Goal: Task Accomplishment & Management: Complete application form

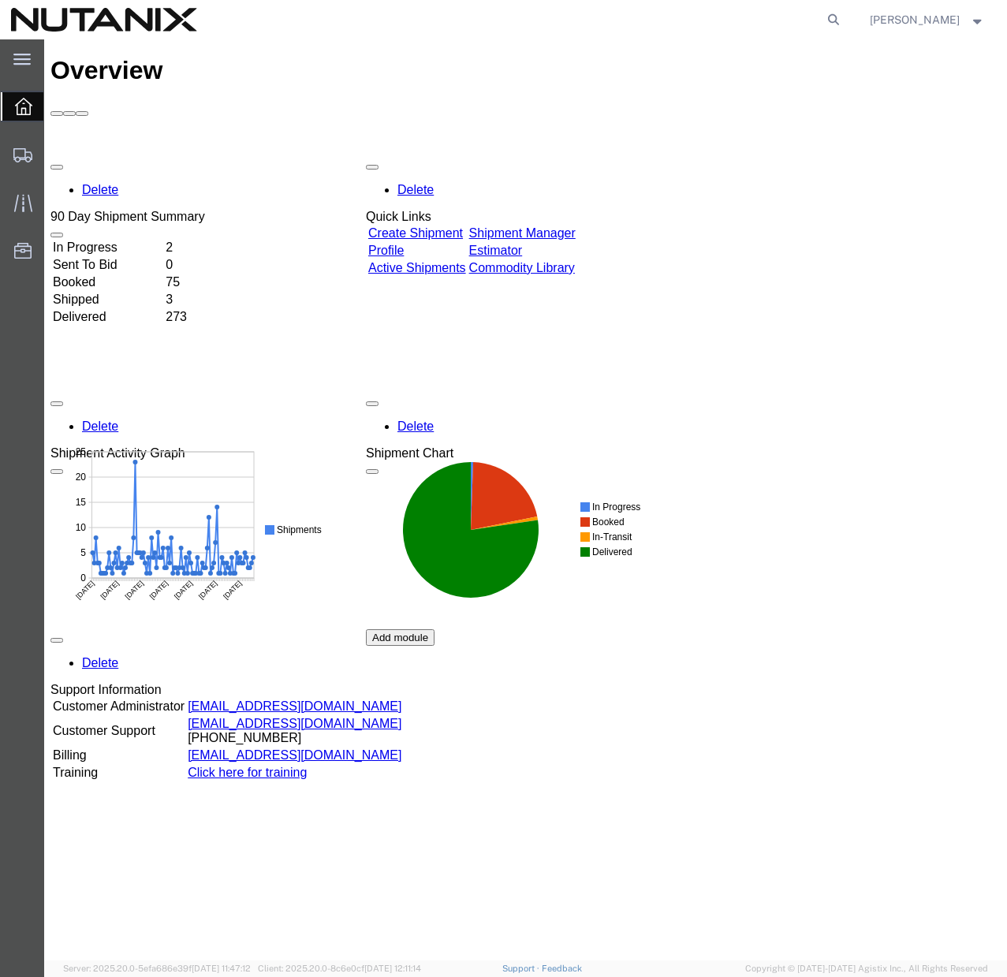
click at [450, 226] on link "Create Shipment" at bounding box center [415, 232] width 95 height 13
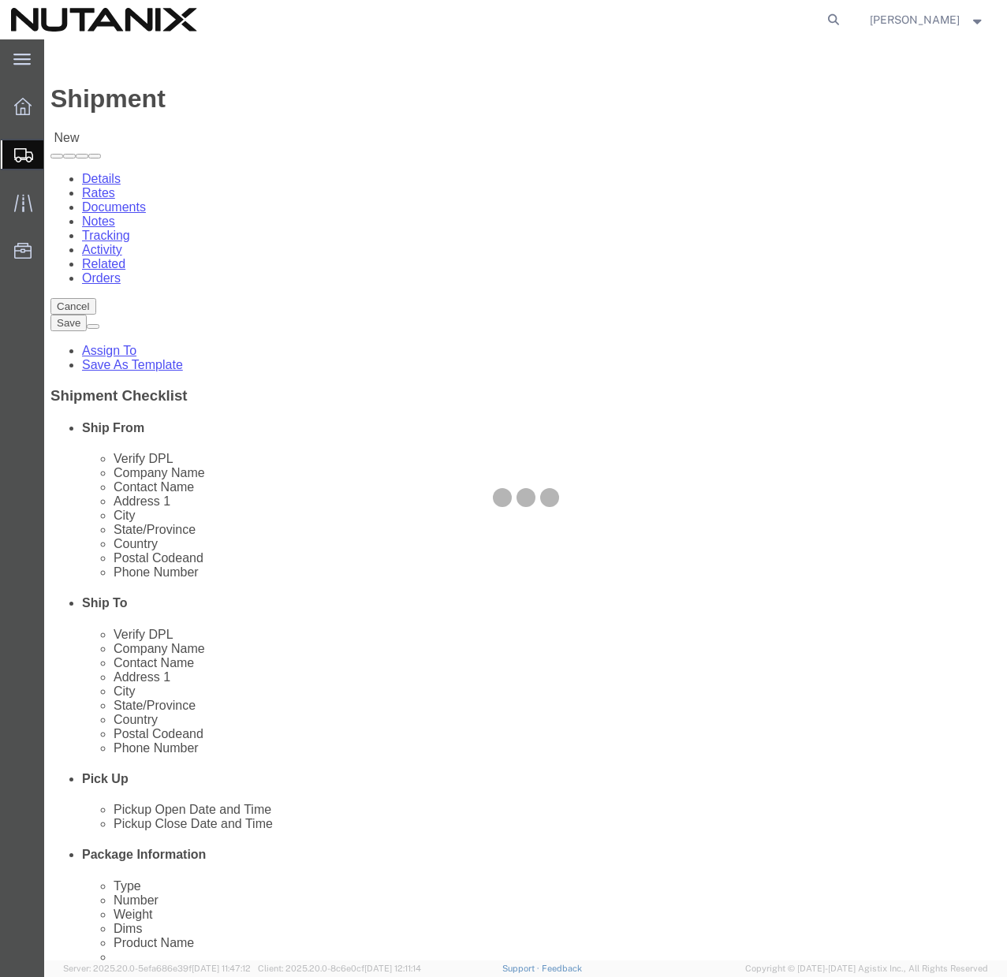
select select
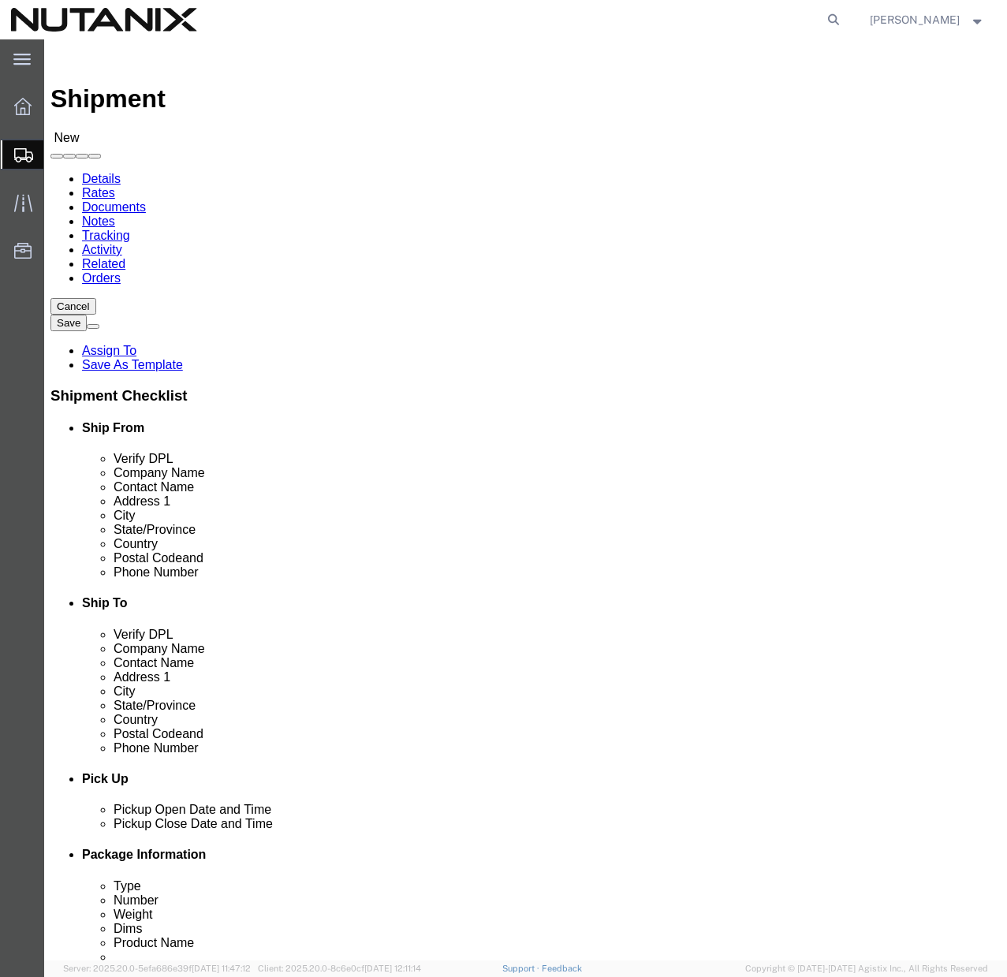
click span
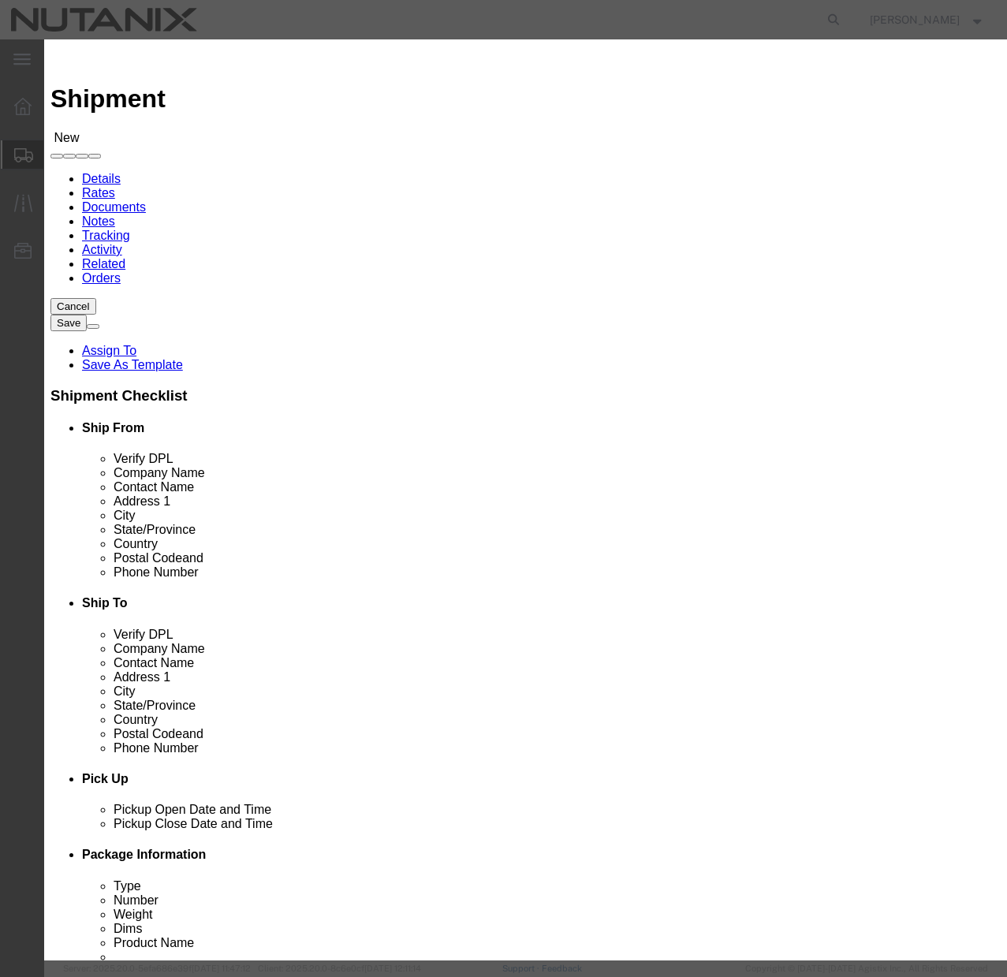
click button "Select"
select select
type input "Nutanix / [GEOGRAPHIC_DATA]"
type input "[PERSON_NAME]"
type input "[STREET_ADDRESS]"
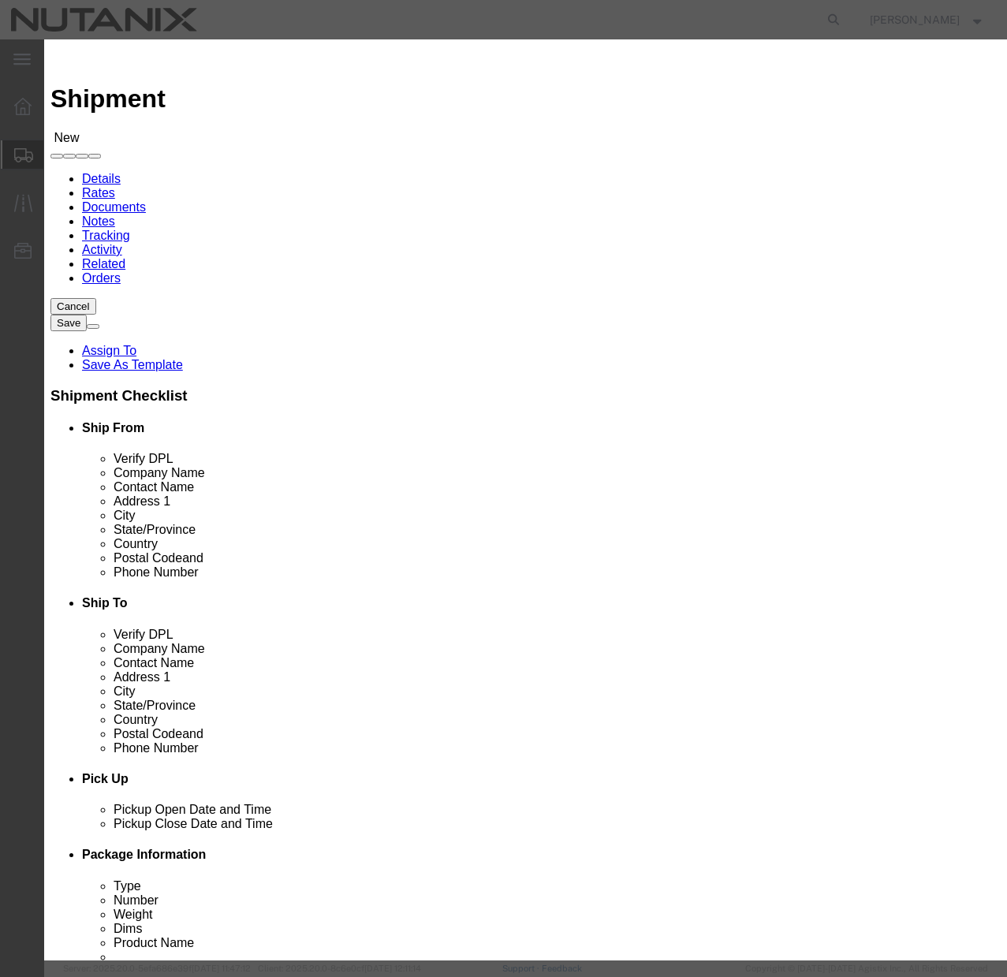
type input "Ste 700"
type input "[GEOGRAPHIC_DATA]"
type input "27701"
type input "[PHONE_NUMBER]"
type input "[PERSON_NAME][EMAIL_ADDRESS][PERSON_NAME][DOMAIN_NAME]"
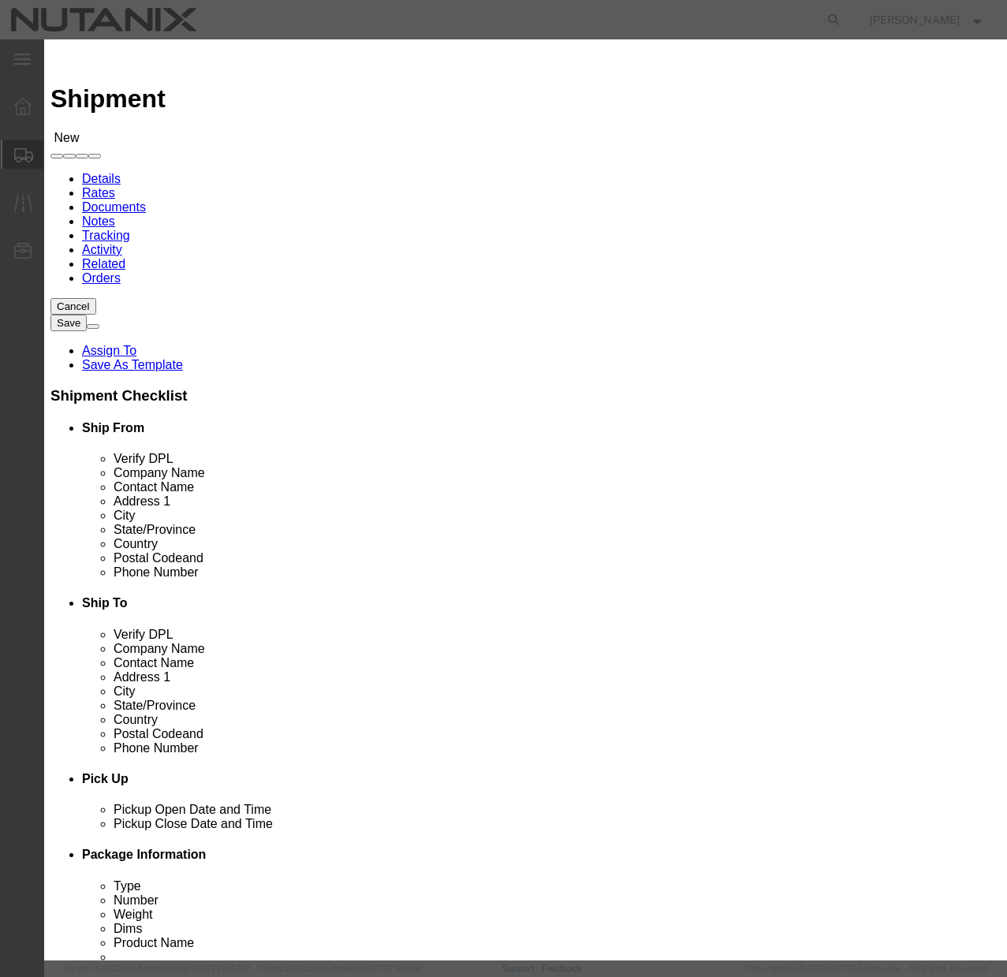
checkbox input "true"
select select "NC"
click icon "button"
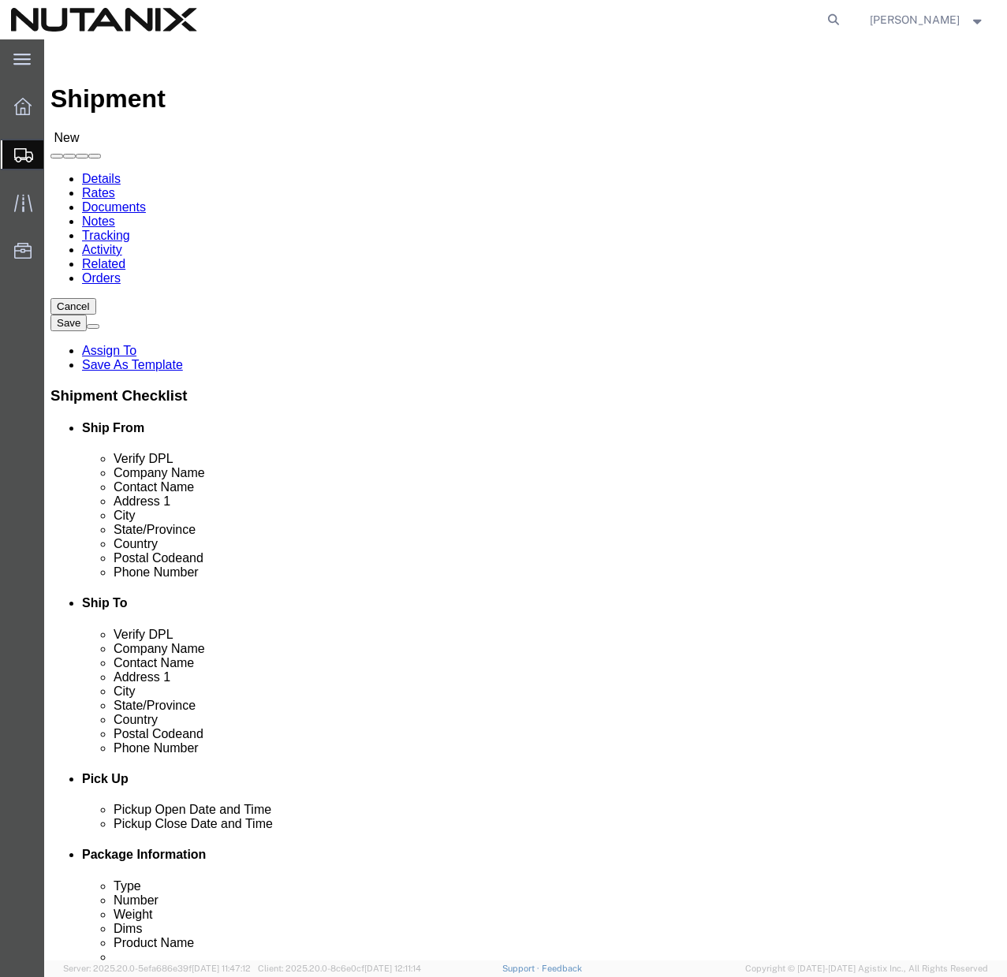
click input "text"
paste input "[PERSON_NAME]"
type input "[PERSON_NAME]"
click input "text"
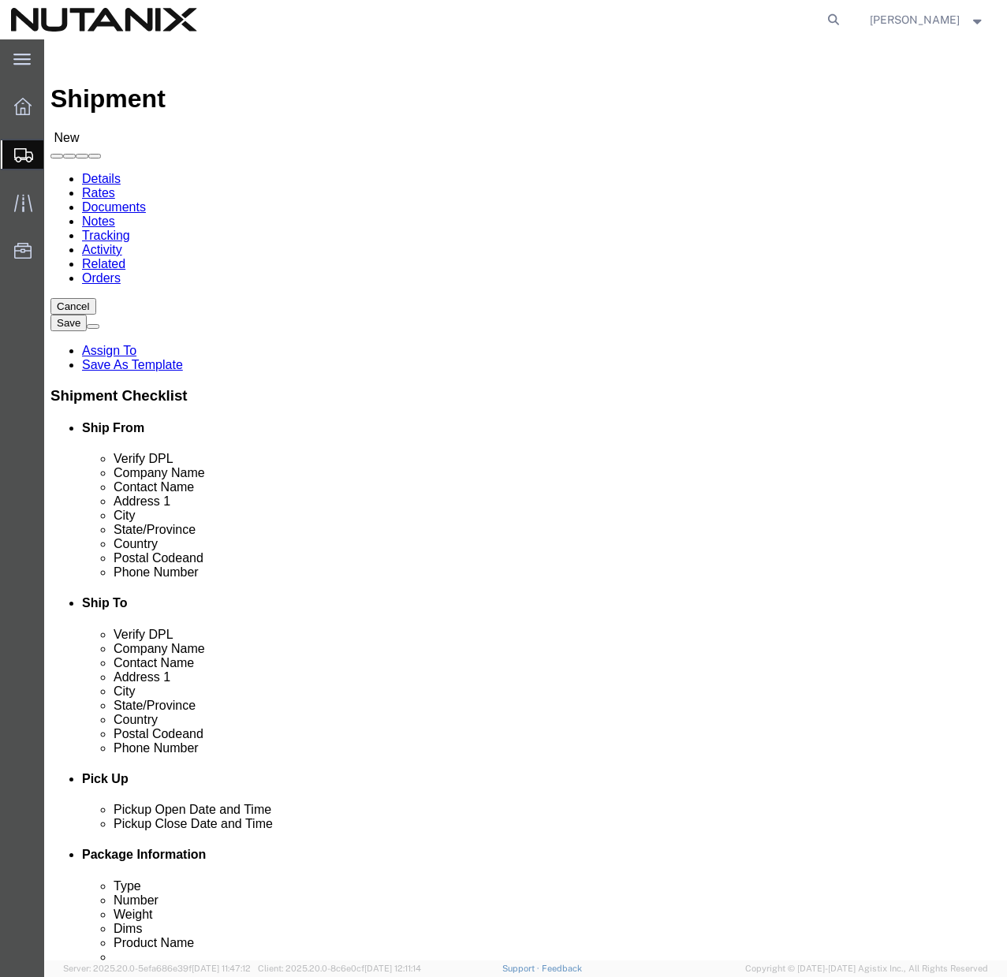
paste input "[PERSON_NAME]"
type input "[PERSON_NAME]"
click input "text"
paste input "[EMAIL_ADDRESS][PERSON_NAME][DOMAIN_NAME]"
type input "[EMAIL_ADDRESS][PERSON_NAME][DOMAIN_NAME]"
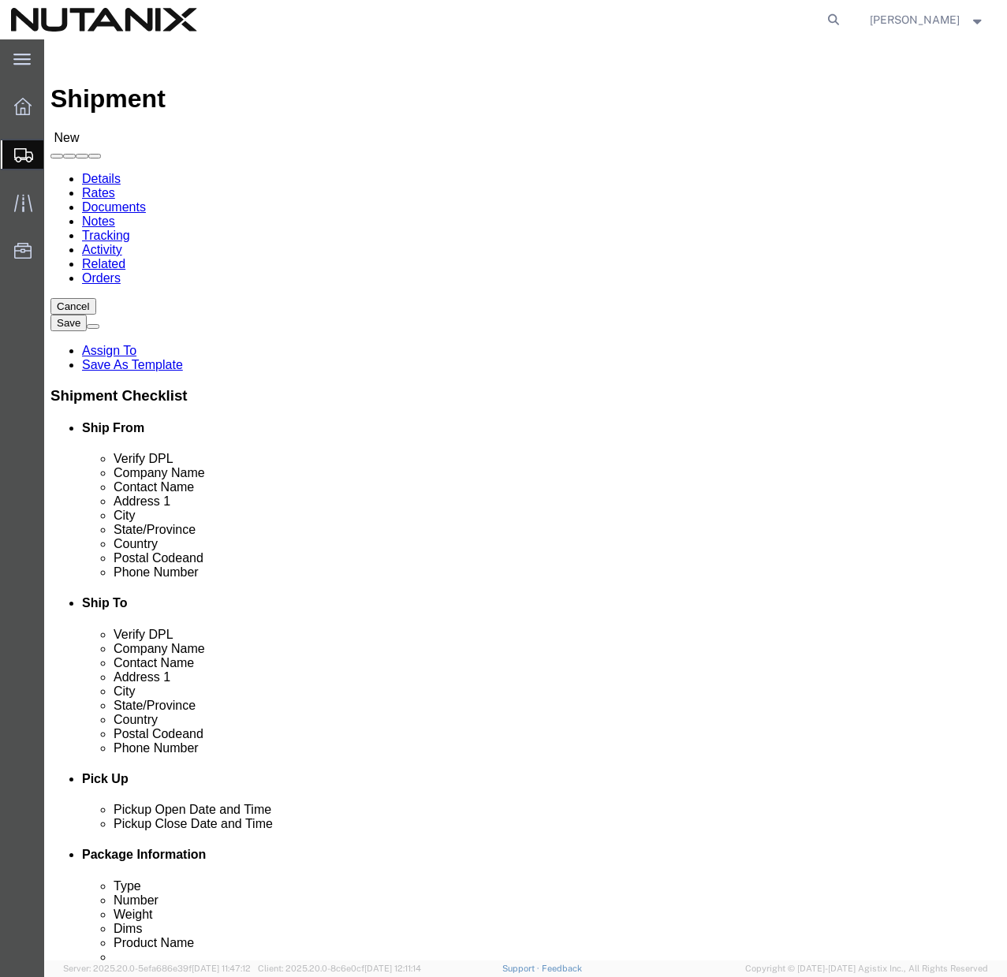
checkbox input "true"
click input "text"
paste input "[STREET_ADDRESS][PERSON_NAME],"
type input "[STREET_ADDRESS][PERSON_NAME]"
select select
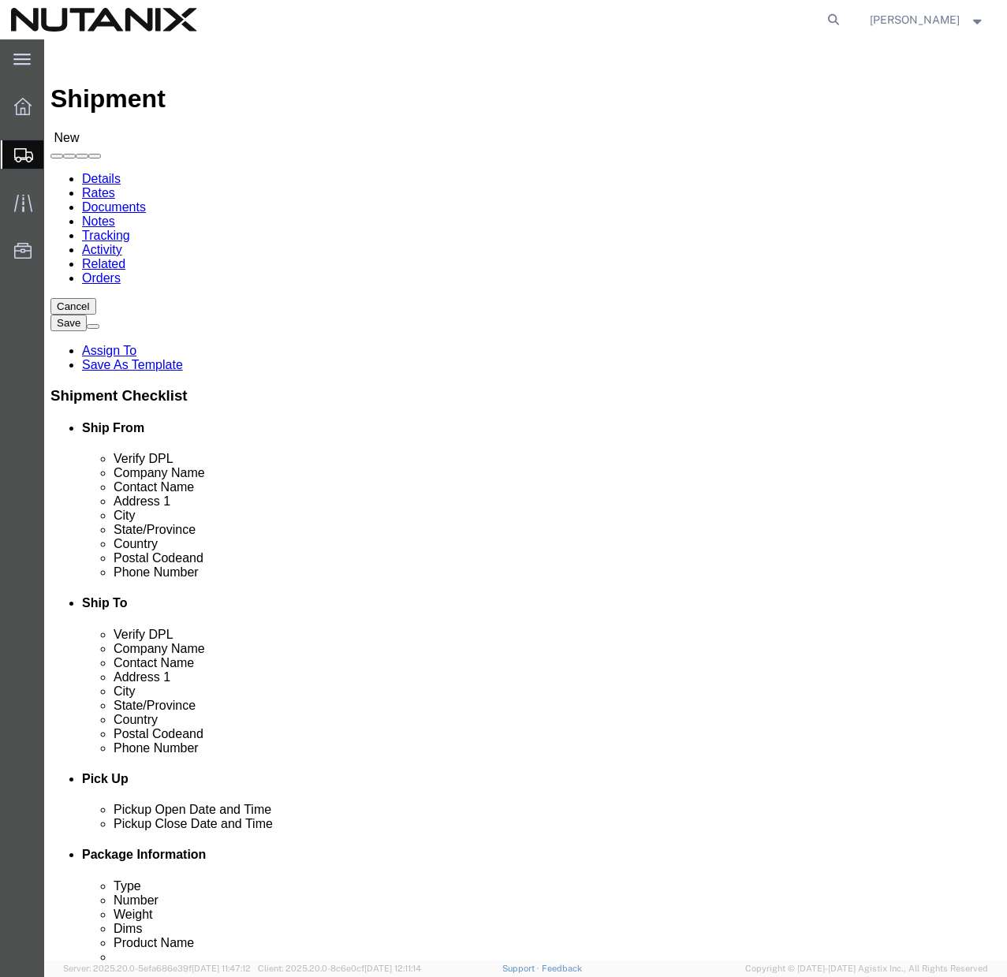
click input "text"
paste input "[GEOGRAPHIC_DATA]"
type input "[GEOGRAPHIC_DATA]"
select select
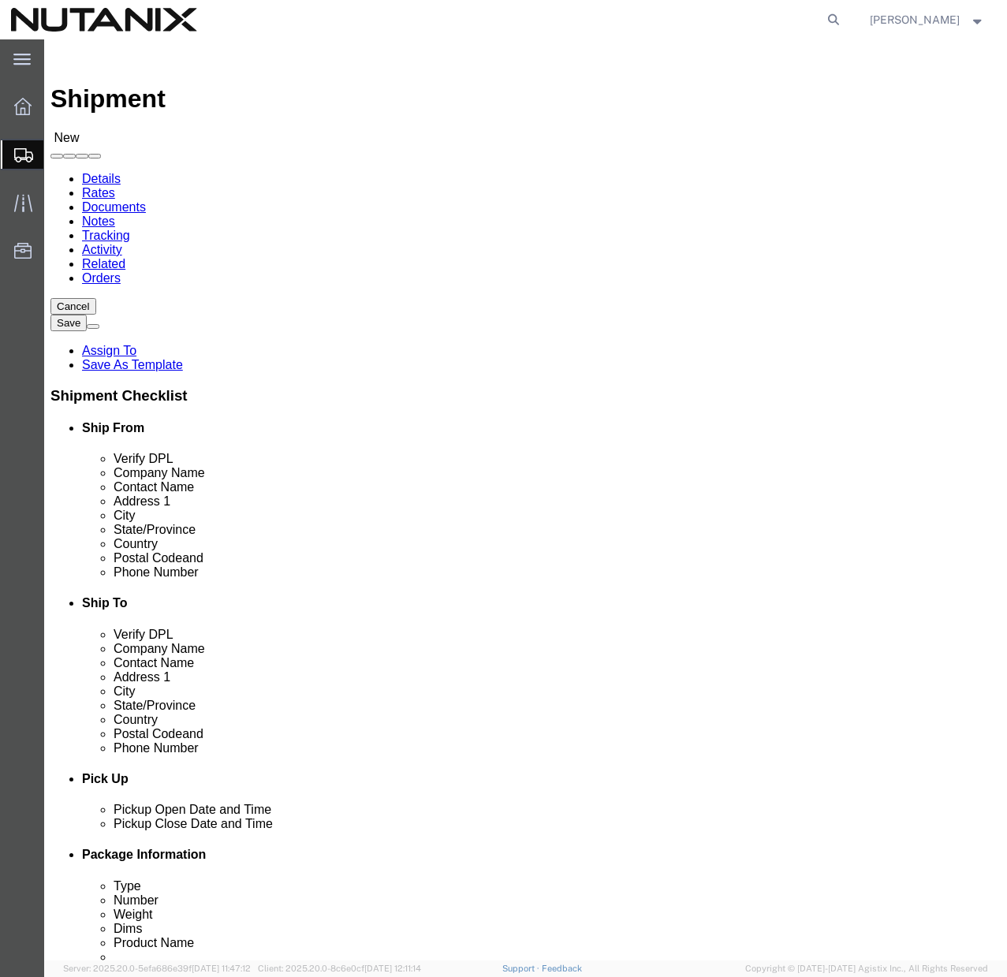
select select "CA"
select select
select select "ON"
click input "Postal Code"
type input "L5B 0J8"
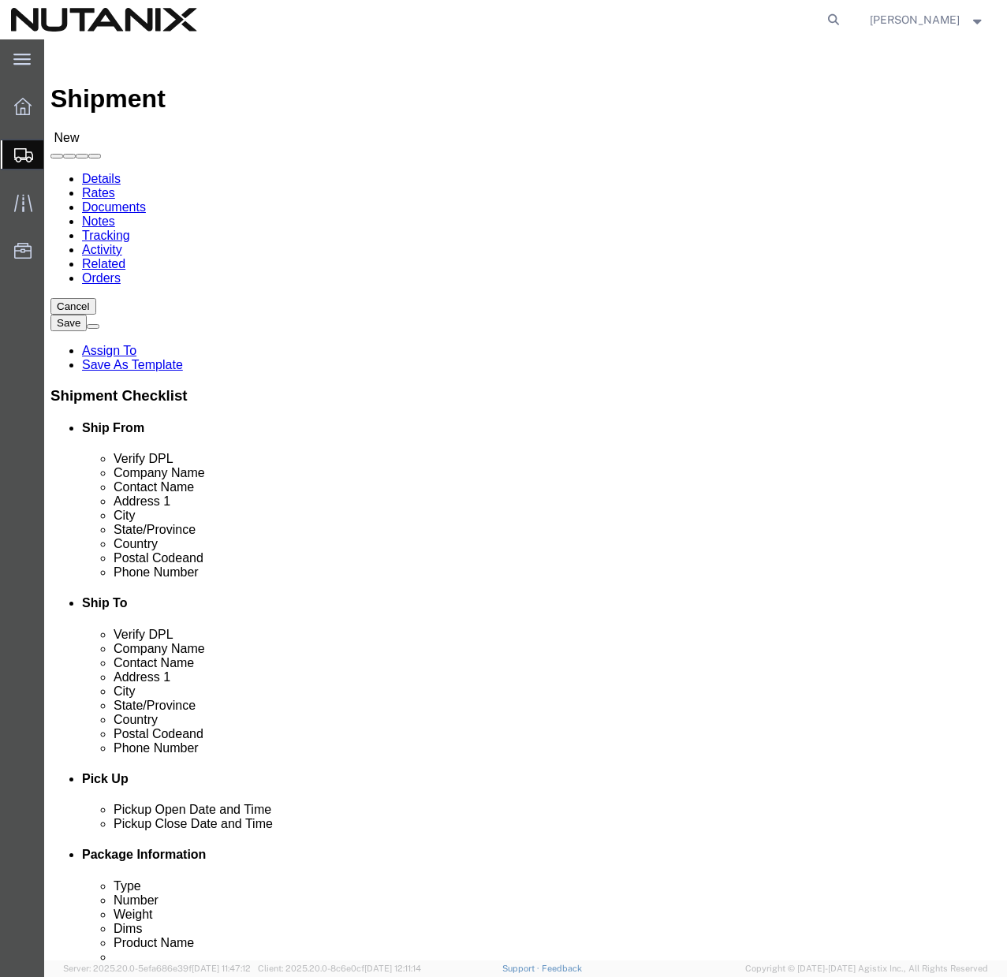
select select
click input "text"
paste input "[PHONE_NUMBER]"
click input "[PHONE_NUMBER]"
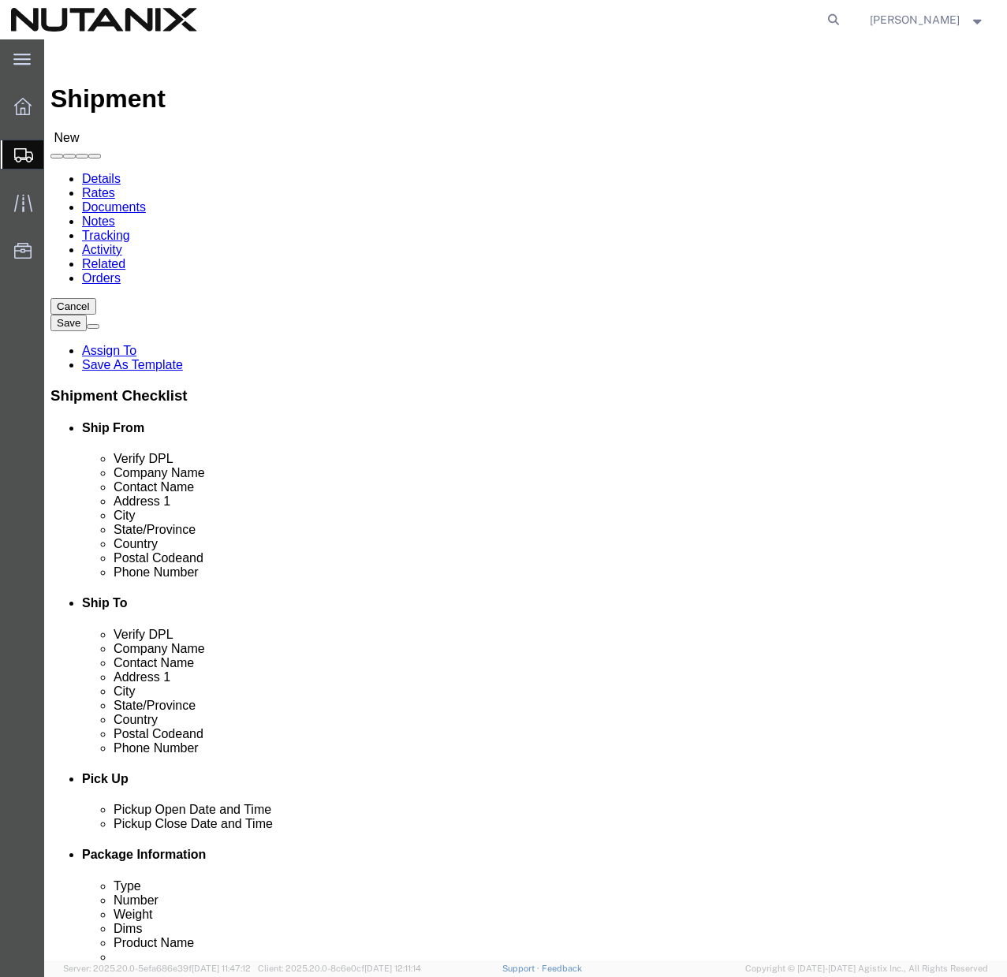
scroll to position [0, 0]
type input "[PHONE_NUMBER]"
click label "Phone Number"
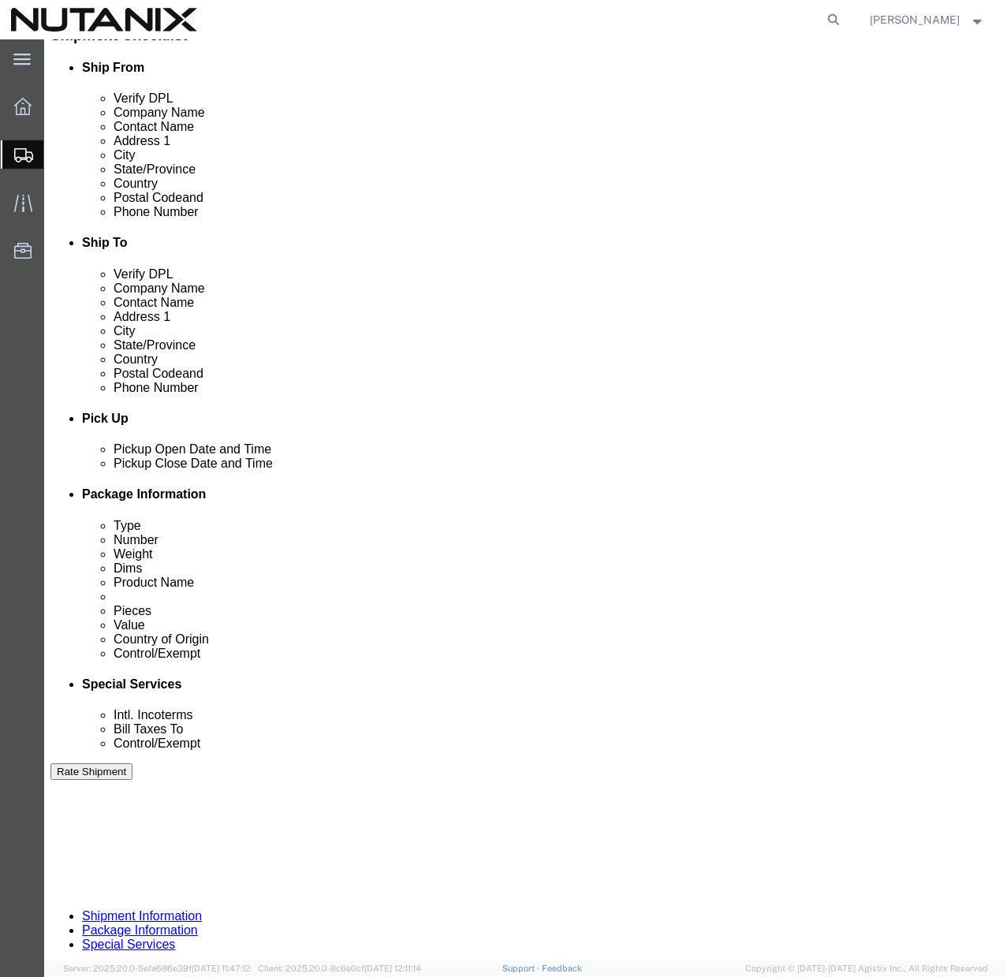
scroll to position [542, 0]
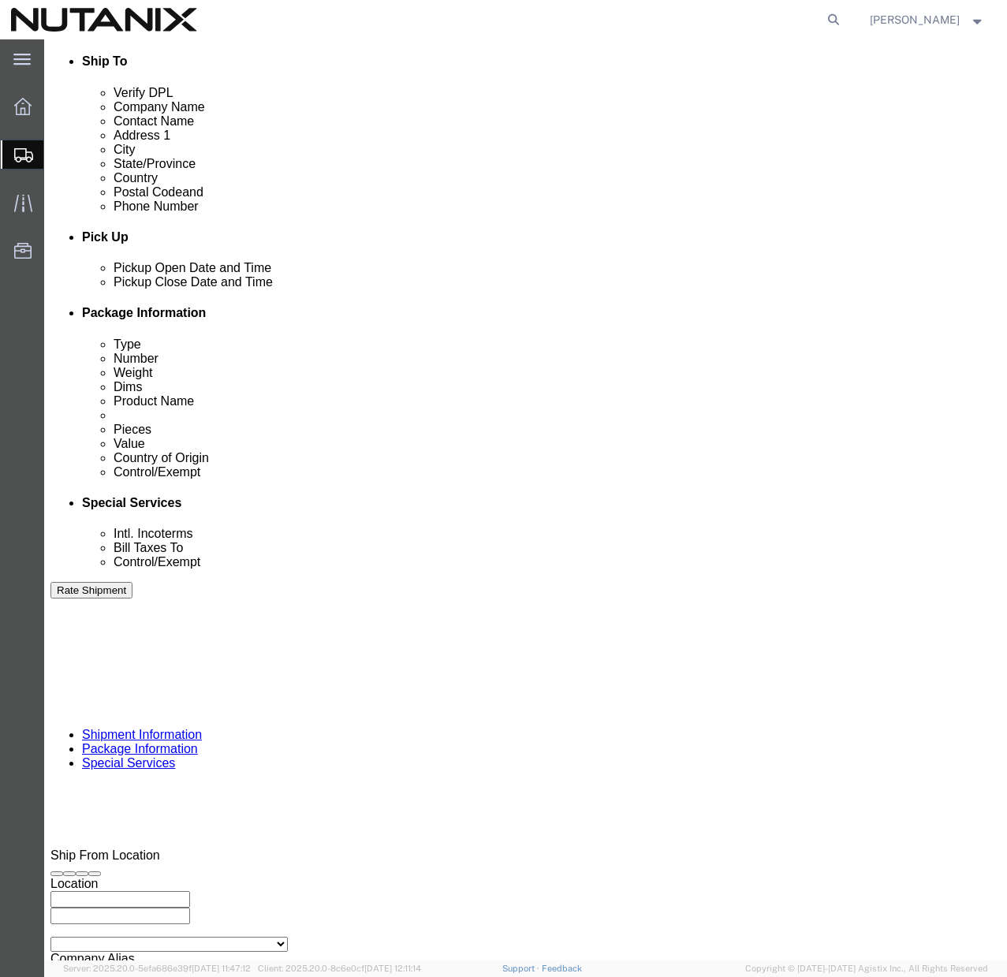
click input "text"
type input "79101"
click select "Select Account Type Activity ID Airline Appointment Number ASN Batch Request # …"
select select "PURCHORD"
click select "Select Account Type Activity ID Airline Appointment Number ASN Batch Request # …"
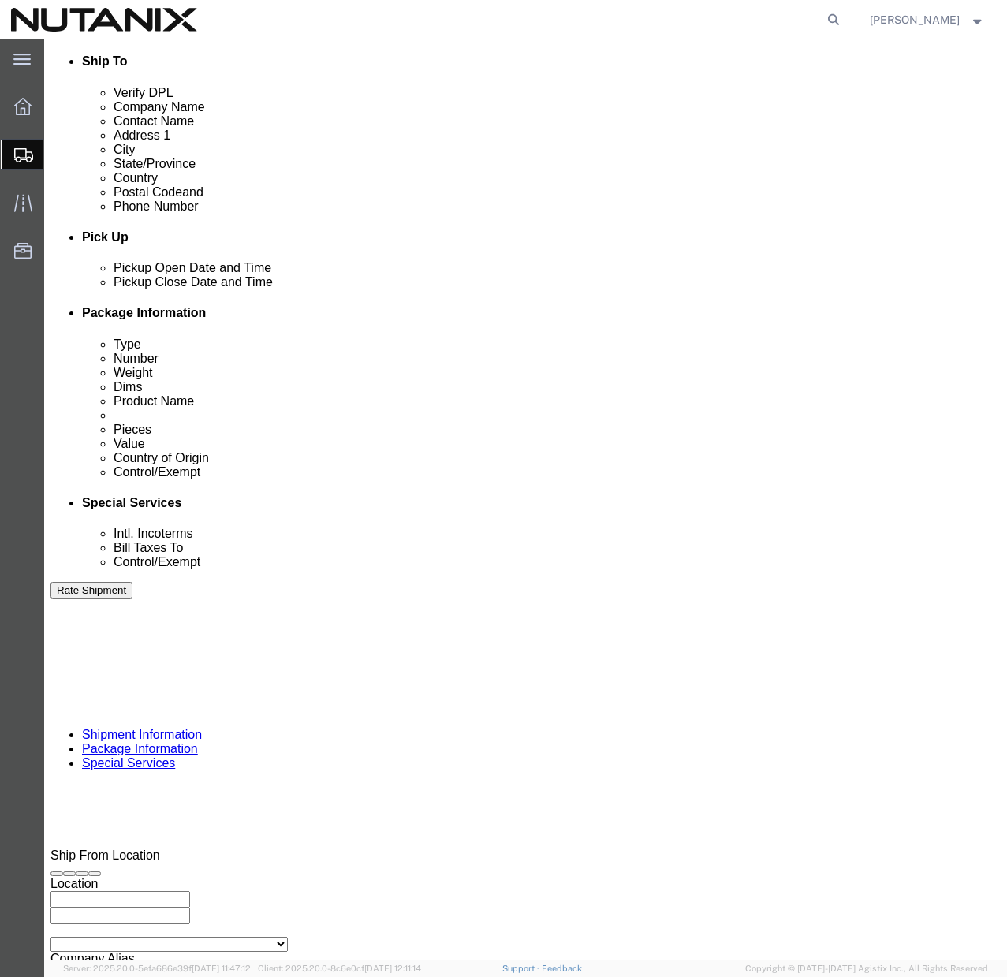
click input "text"
type input "IT asset kit"
click button "Continue"
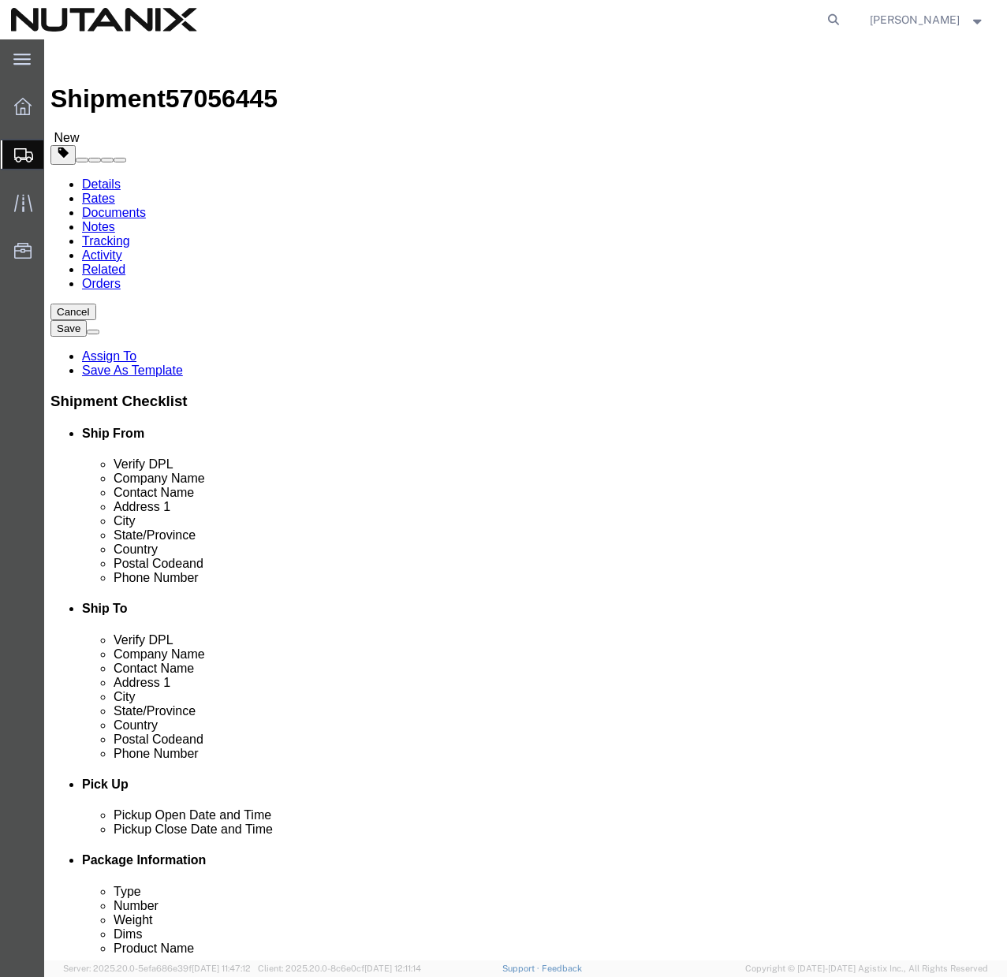
click select "Select Bale(s) Basket(s) Bolt(s) Bottle(s) Buckets Bulk Bundle(s) Can(s) Cardbo…"
select select "YRPK"
click select "Select Bale(s) Basket(s) Bolt(s) Bottle(s) Buckets Bulk Bundle(s) Can(s) Cardbo…"
click input "text"
type input "27"
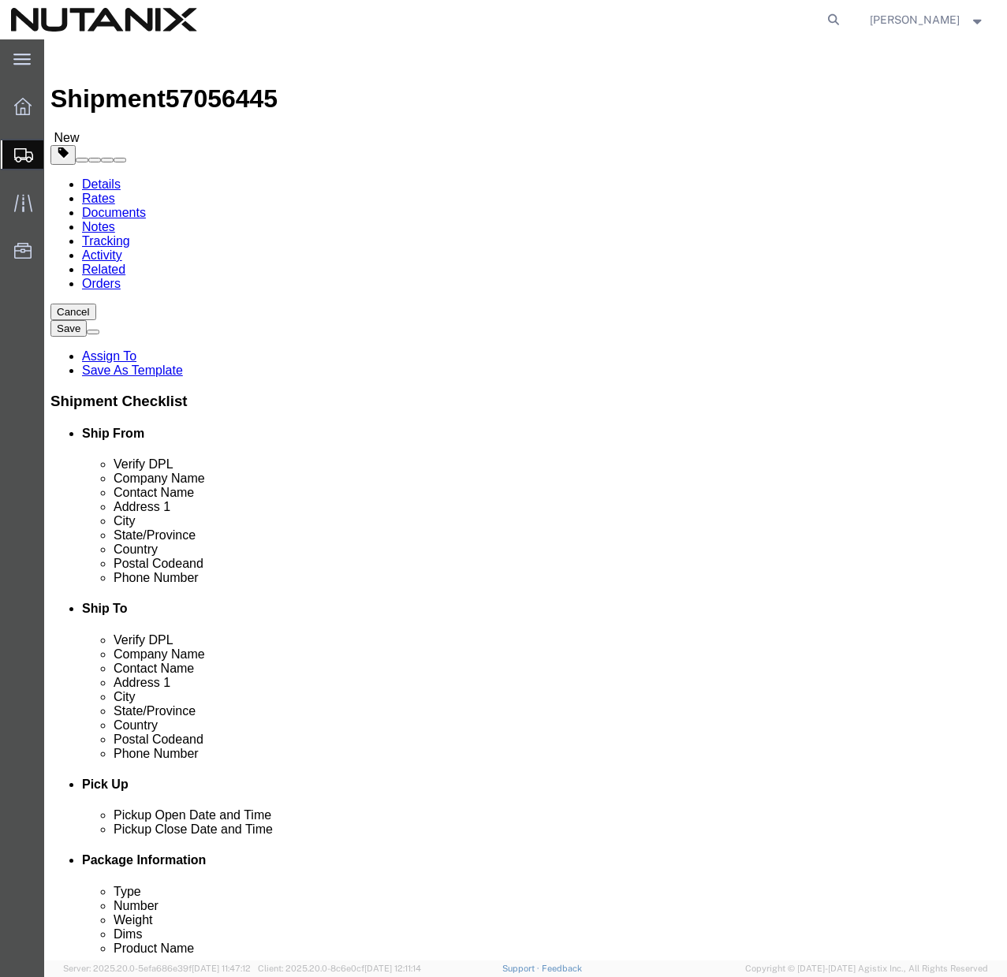
click input "text"
type input "2"
type input "17"
click input "text"
type input "5"
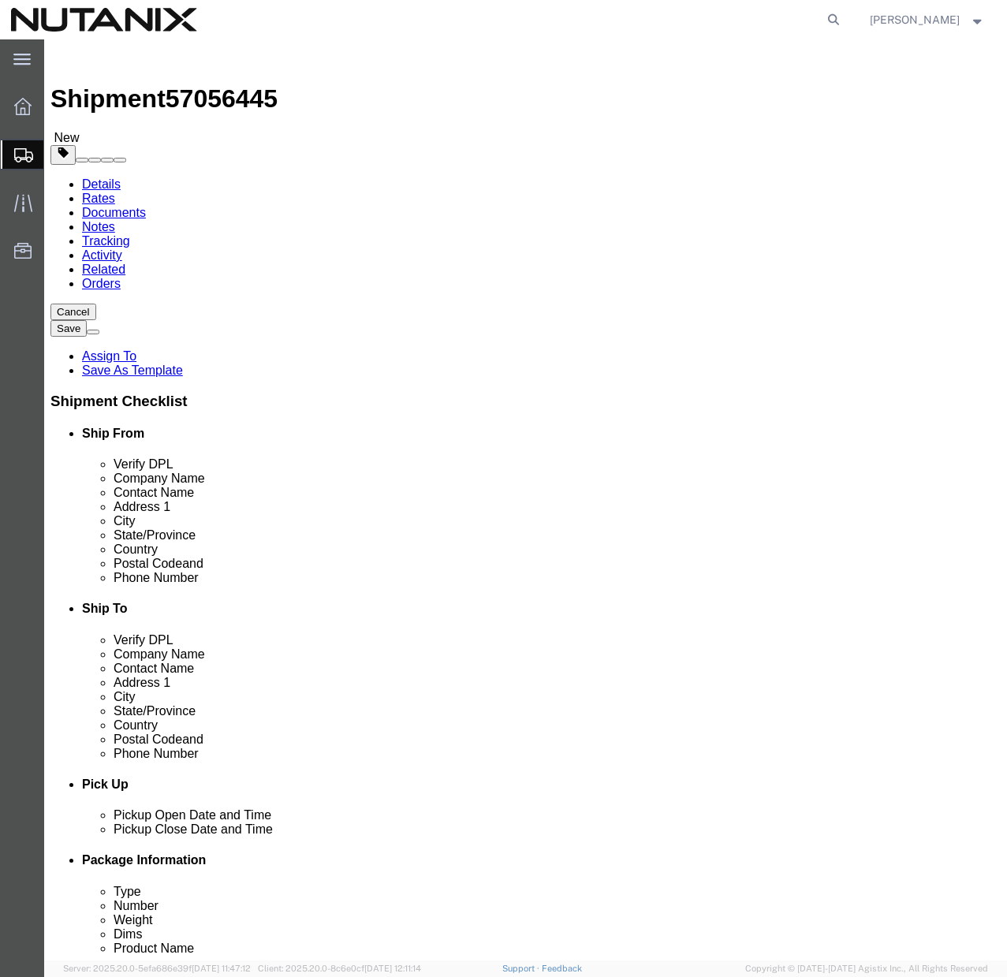
click input "17"
type input "1"
type input "14"
click input "0.00"
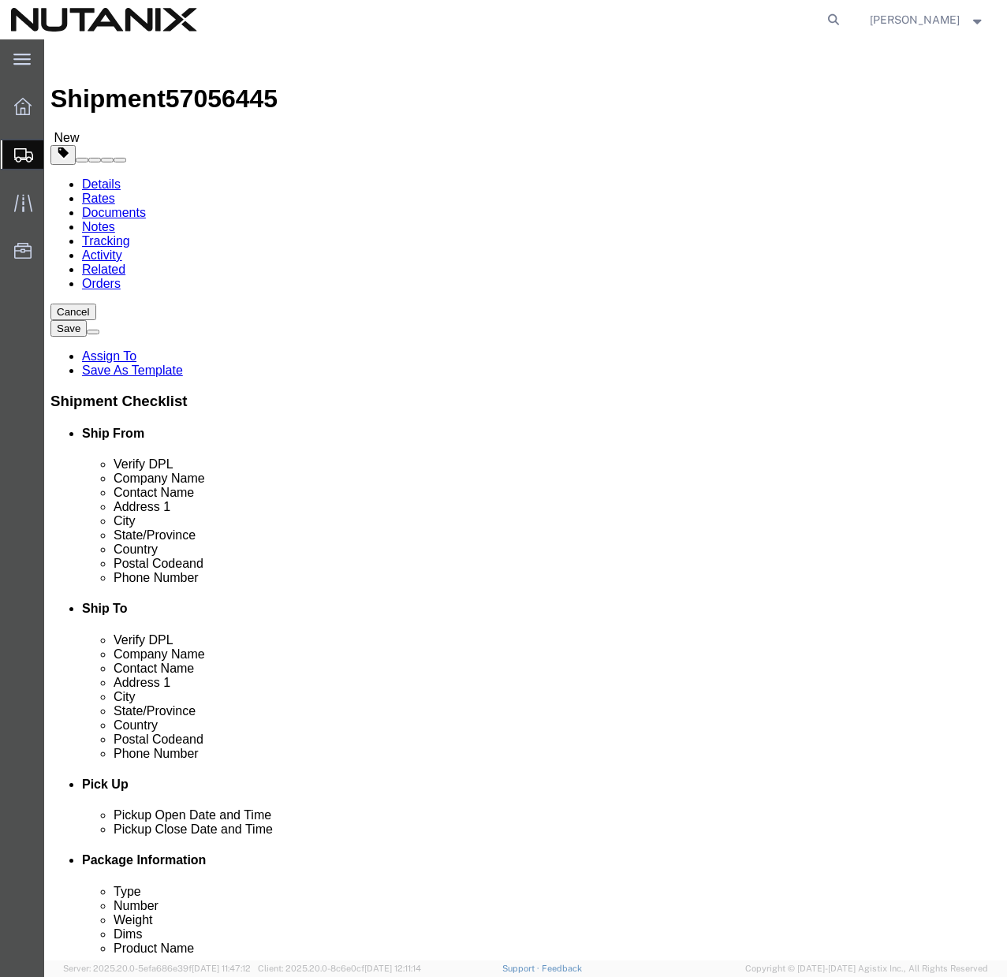
type input "20"
click link "Add Content"
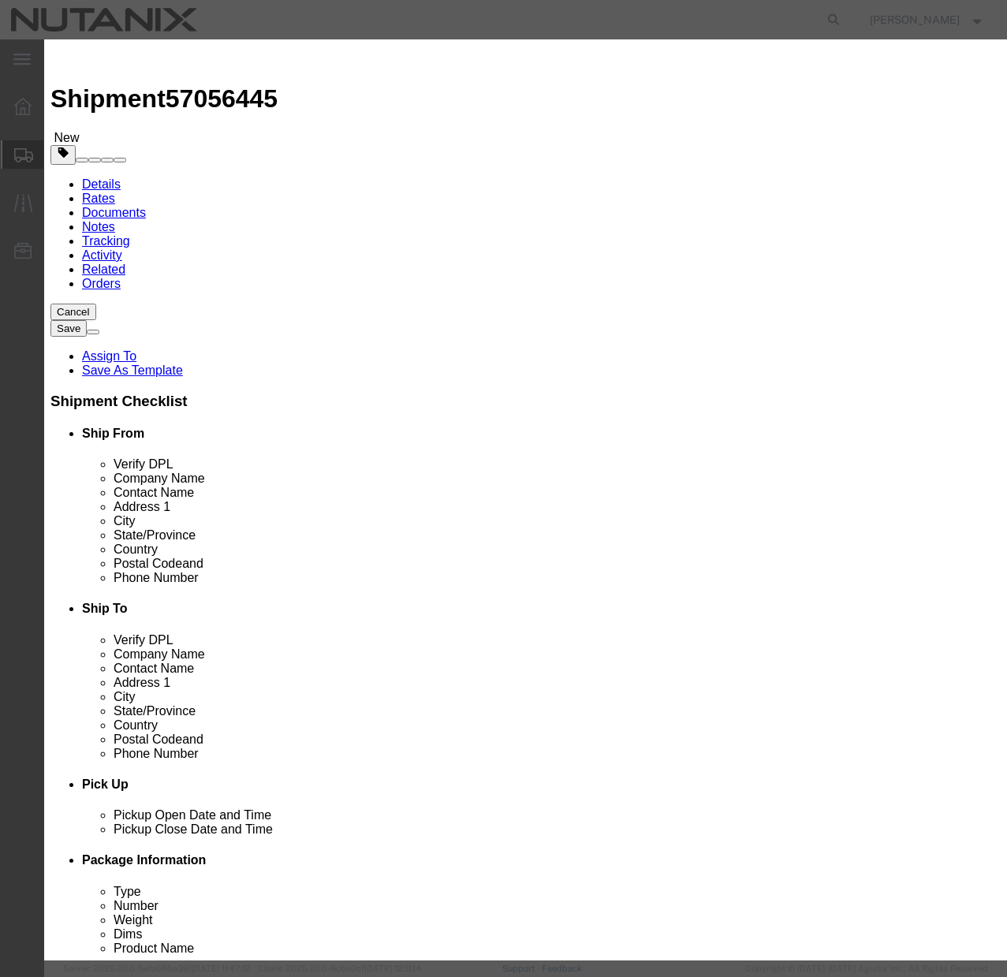
click input "text"
type input "Lenovo P27h-40 Monitor"
click input "0"
type input "1"
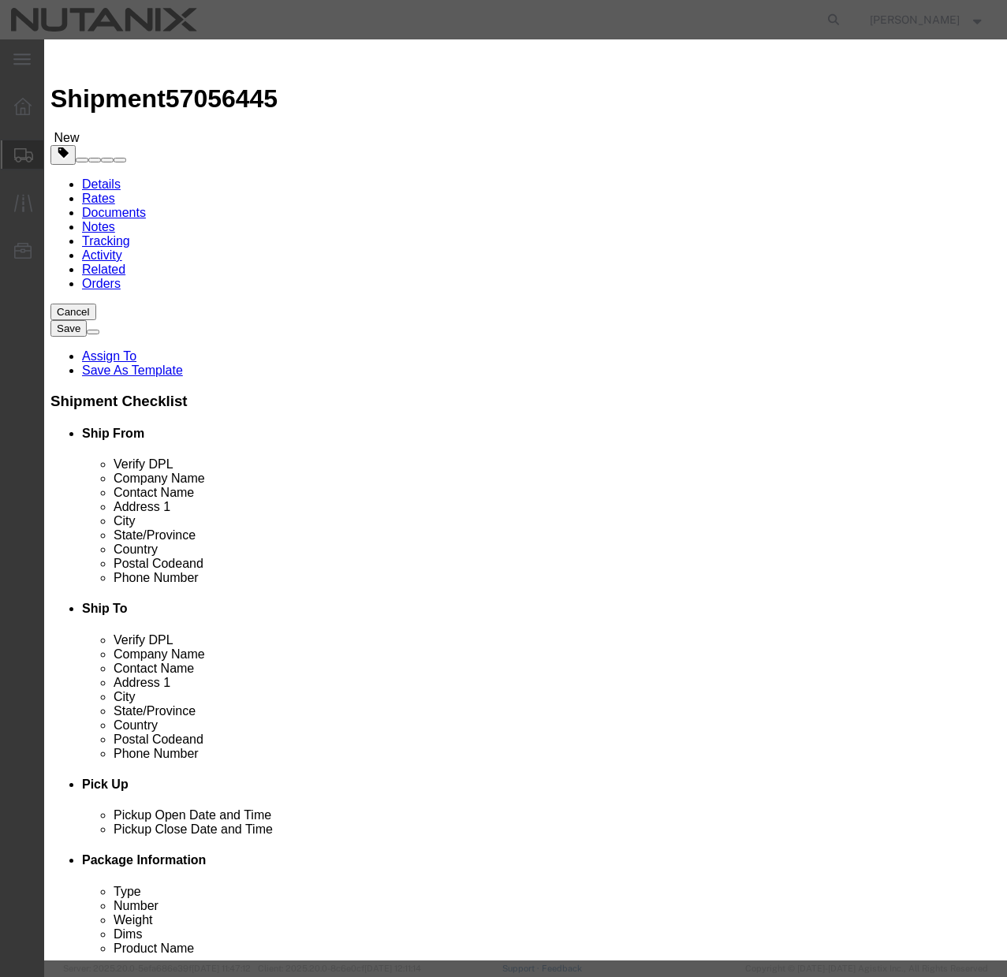
click input "text"
type input "300"
click h3 "Add content"
click select "Select [GEOGRAPHIC_DATA] [GEOGRAPHIC_DATA] [GEOGRAPHIC_DATA] [GEOGRAPHIC_DATA] …"
select select "CN"
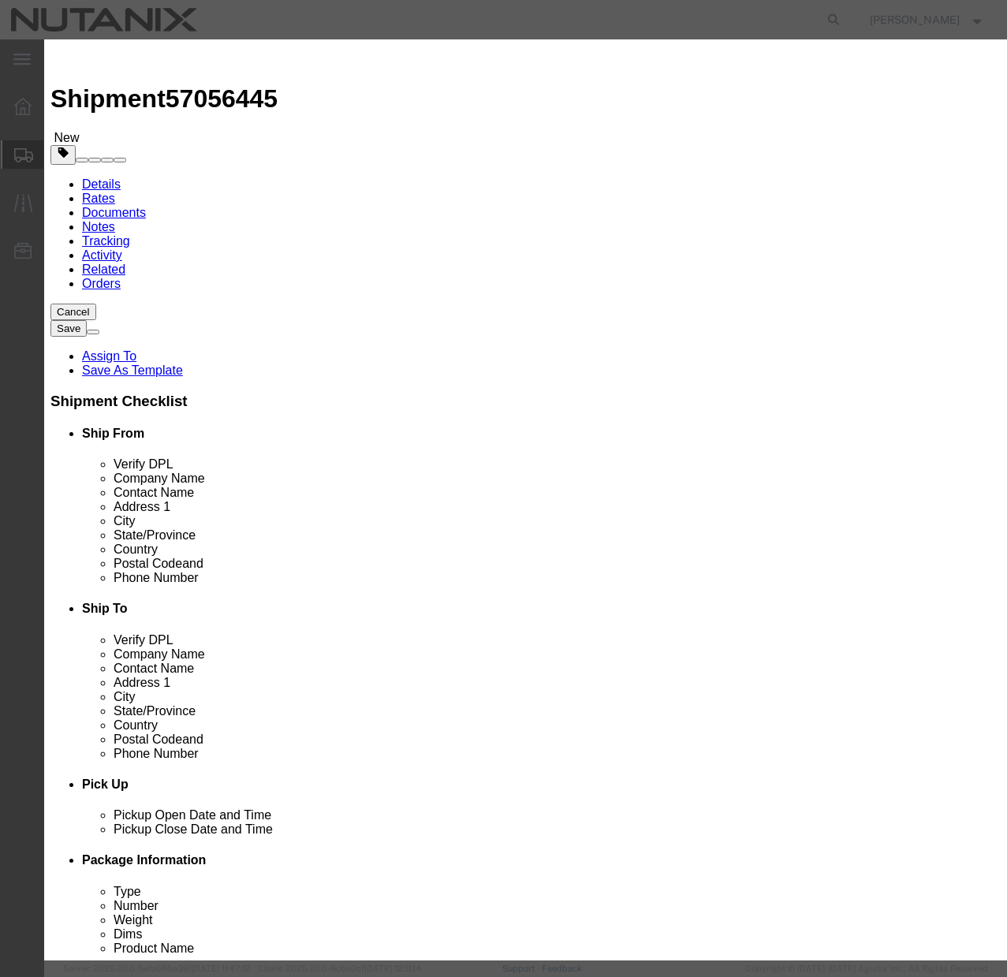
click select "Select [GEOGRAPHIC_DATA] [GEOGRAPHIC_DATA] [GEOGRAPHIC_DATA] [GEOGRAPHIC_DATA] …"
click select "Select ATF BIS DEA EPA FDA FTR ITAR OFAC Other (OPA)"
select select "FTR"
click select "Select ATF BIS DEA EPA FDA FTR ITAR OFAC Other (OPA)"
click select "Select 30.2(d)(2) 30.36 30.37(a) 30.37(f) 30.37(g) 30.37(h) 30.37(i) 30.37(j) 3…"
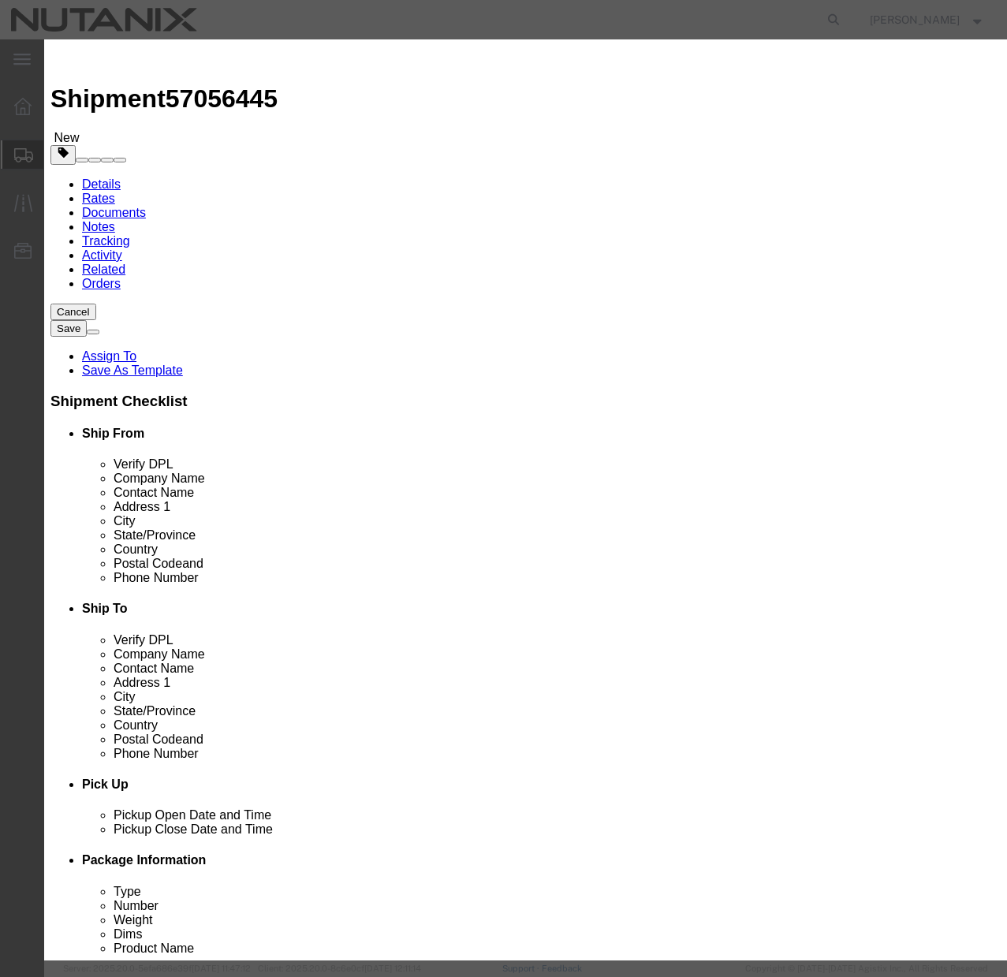
select select "30.37(f)"
click select "Select 30.2(d)(2) 30.36 30.37(a) 30.37(f) 30.37(g) 30.37(h) 30.37(i) 30.37(j) 3…"
click button "Save & Close"
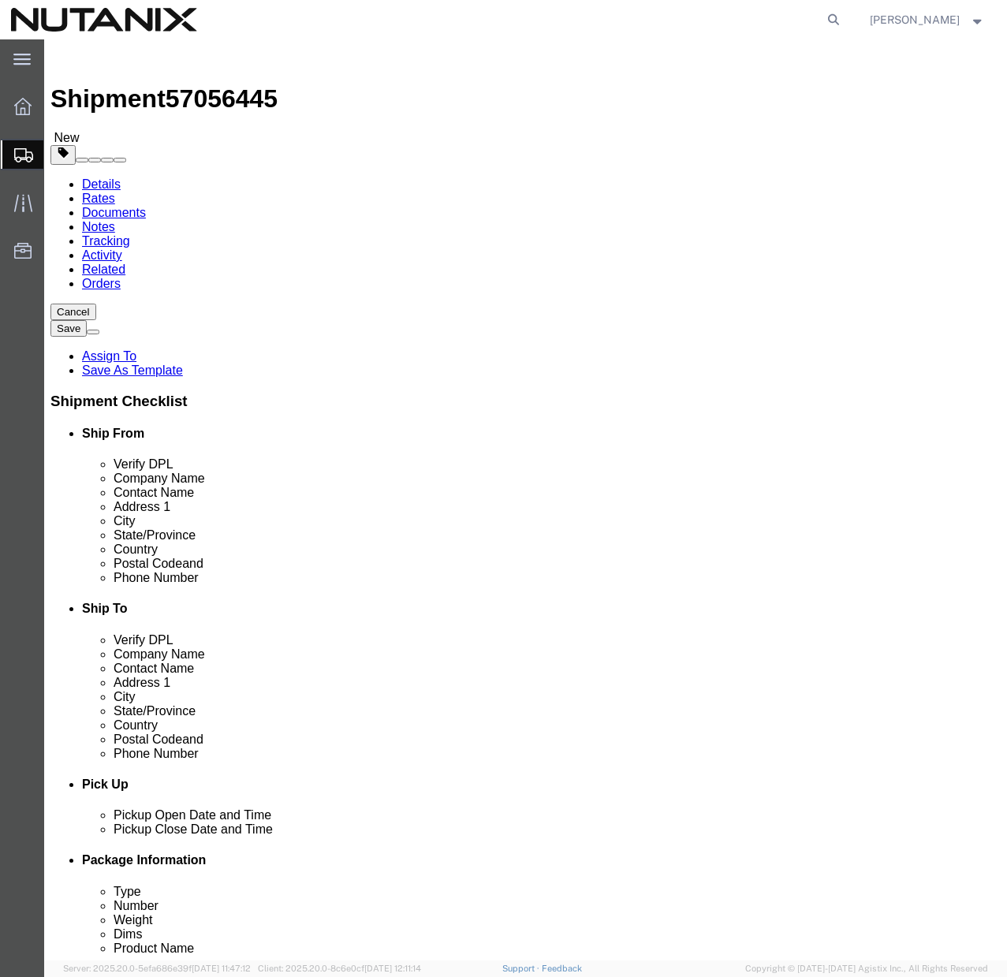
click link "Add Package"
click select "Select Bale(s) Basket(s) Bolt(s) Bottle(s) Buckets Bulk Bundle(s) Can(s) Cardbo…"
select select "LBX"
click select "Select Bale(s) Basket(s) Bolt(s) Bottle(s) Buckets Bulk Bundle(s) Can(s) Cardbo…"
type input "17.50"
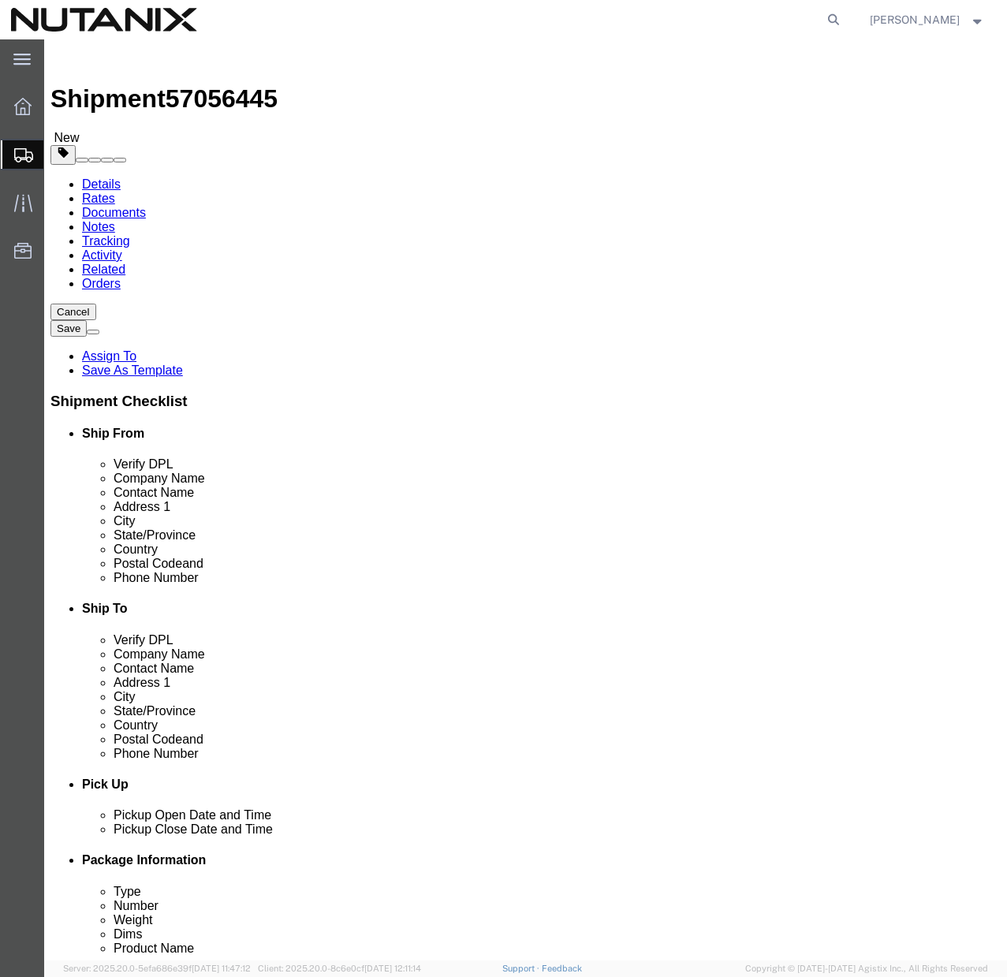
type input "12.50"
type input "3.00"
click input "0.00"
type input "2"
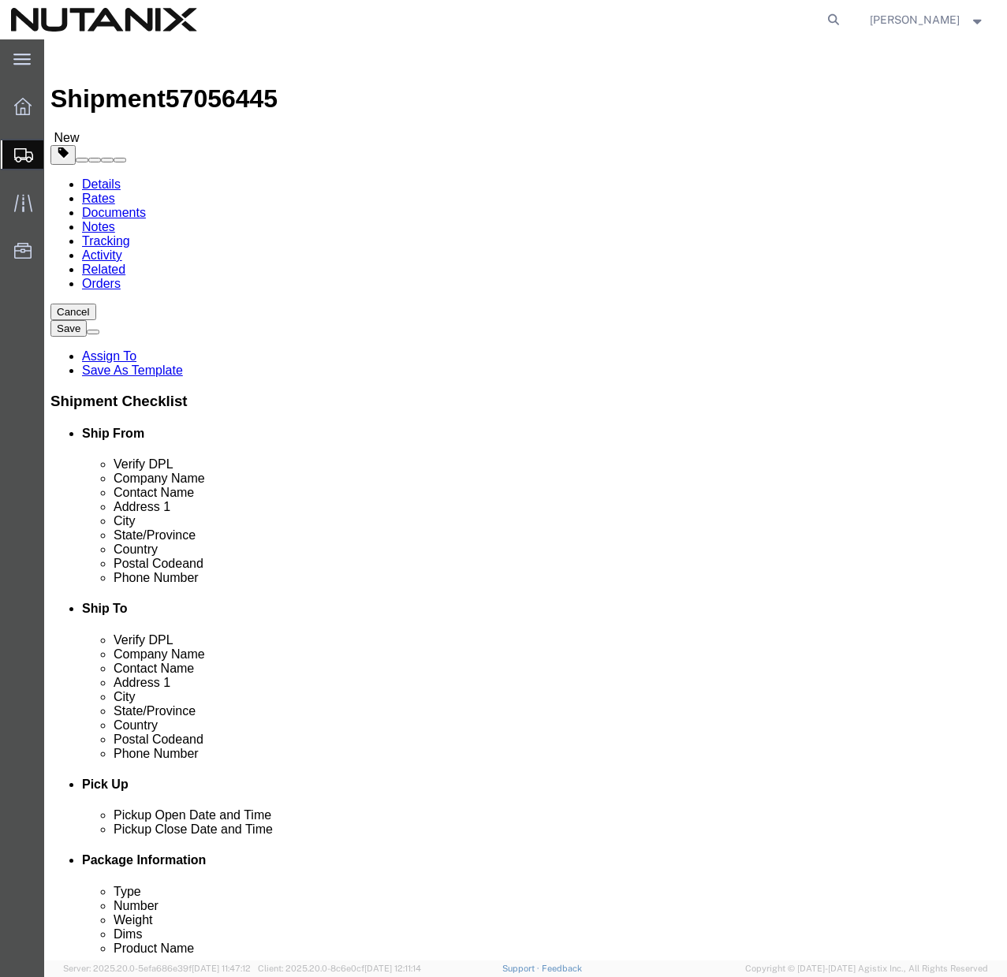
click link "Add Content"
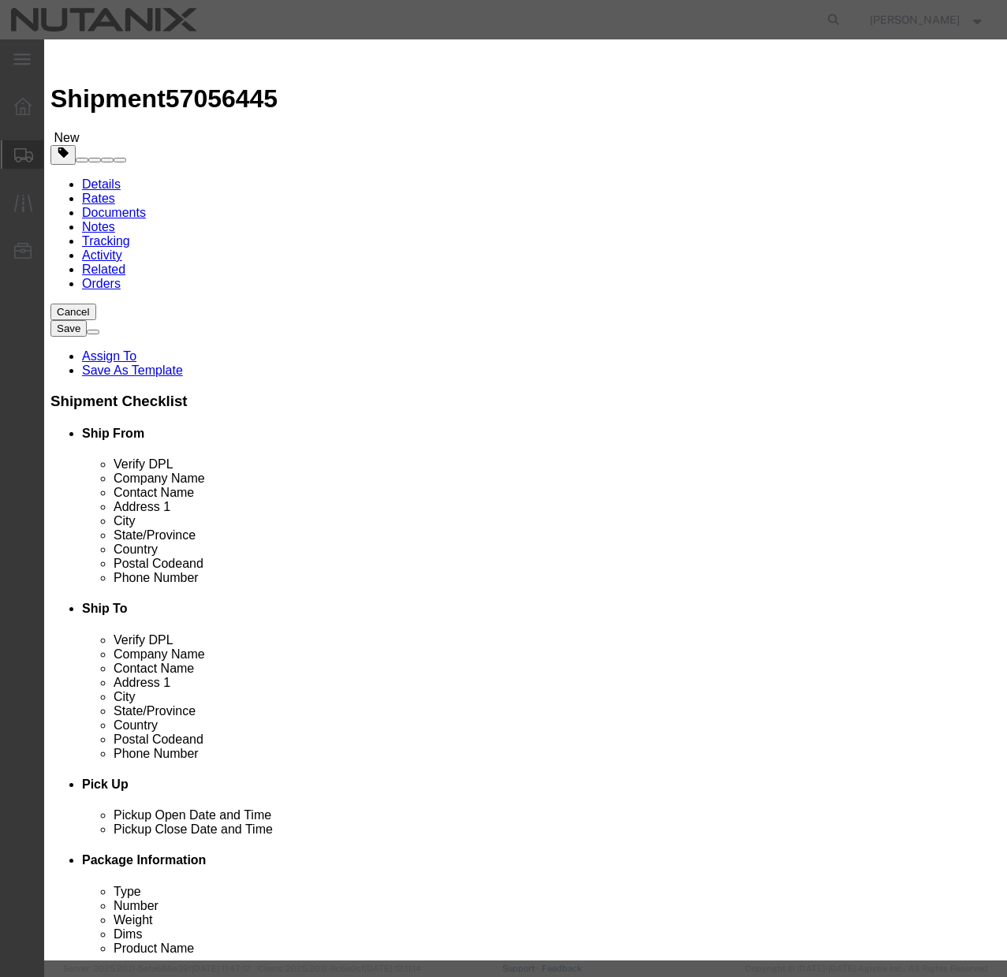
click input "text"
type input "Apple Magic Keyboard"
click input "0"
type input "1"
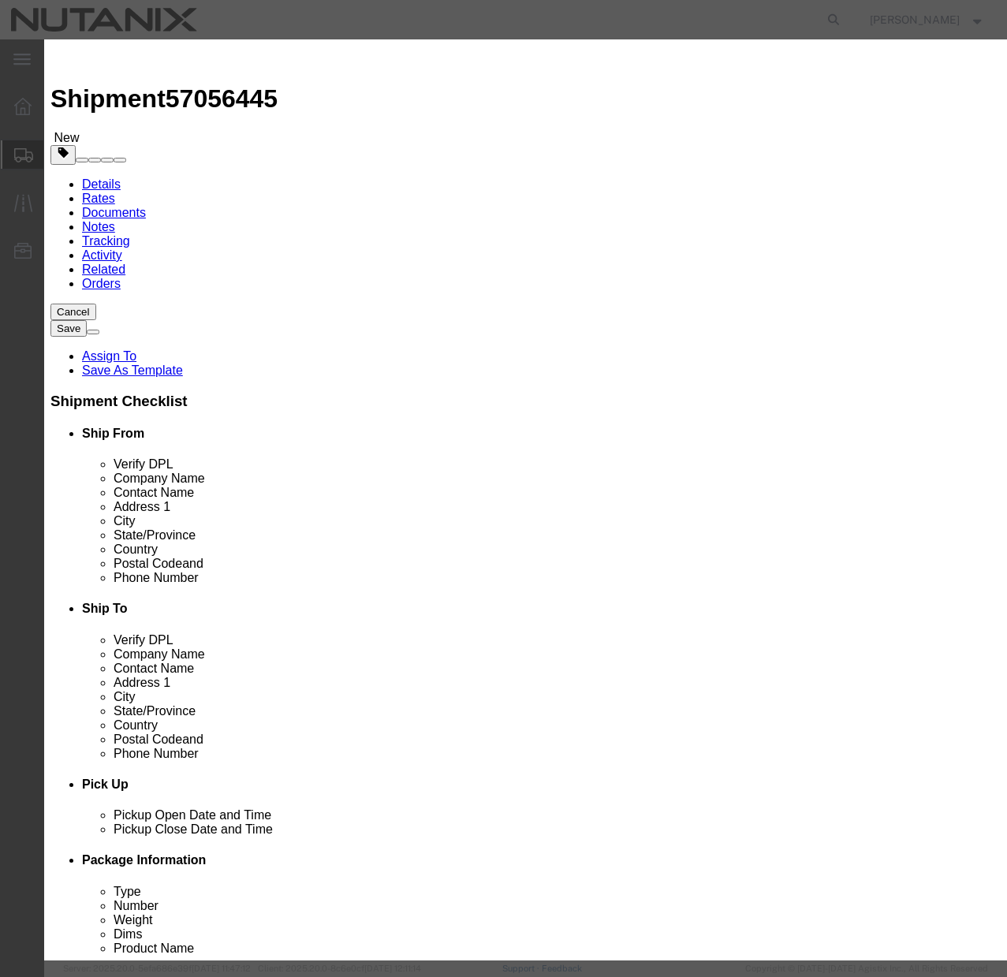
click input "text"
type input "150"
click h3 "Add content"
click select "Select ATF BIS DEA EPA FDA FTR ITAR OFAC Other (OPA)"
select select "FTR"
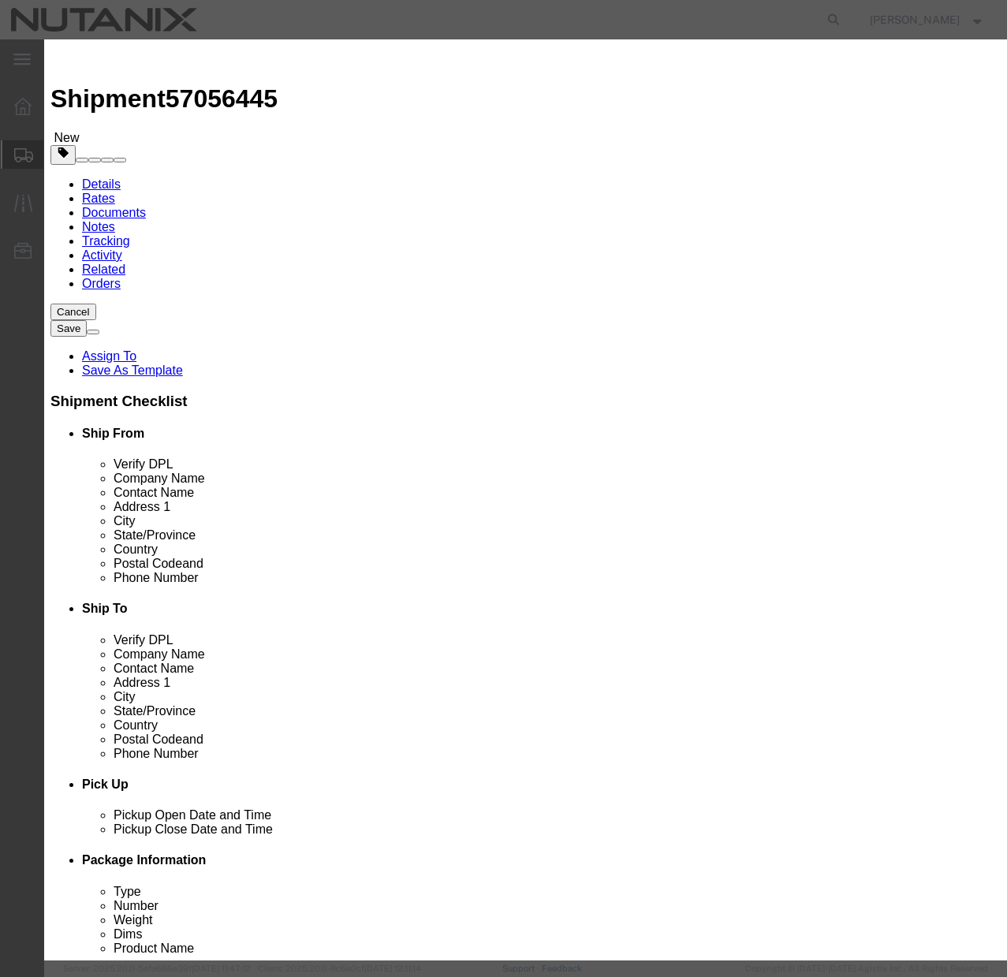
click select "Select ATF BIS DEA EPA FDA FTR ITAR OFAC Other (OPA)"
click select "Select 30.2(d)(2) 30.36 30.37(a) 30.37(f) 30.37(g) 30.37(h) 30.37(i) 30.37(j) 3…"
select select "30.37(f)"
click select "Select 30.2(d)(2) 30.36 30.37(a) 30.37(f) 30.37(g) 30.37(h) 30.37(i) 30.37(j) 3…"
click select "Select [GEOGRAPHIC_DATA] [GEOGRAPHIC_DATA] [GEOGRAPHIC_DATA] [GEOGRAPHIC_DATA] …"
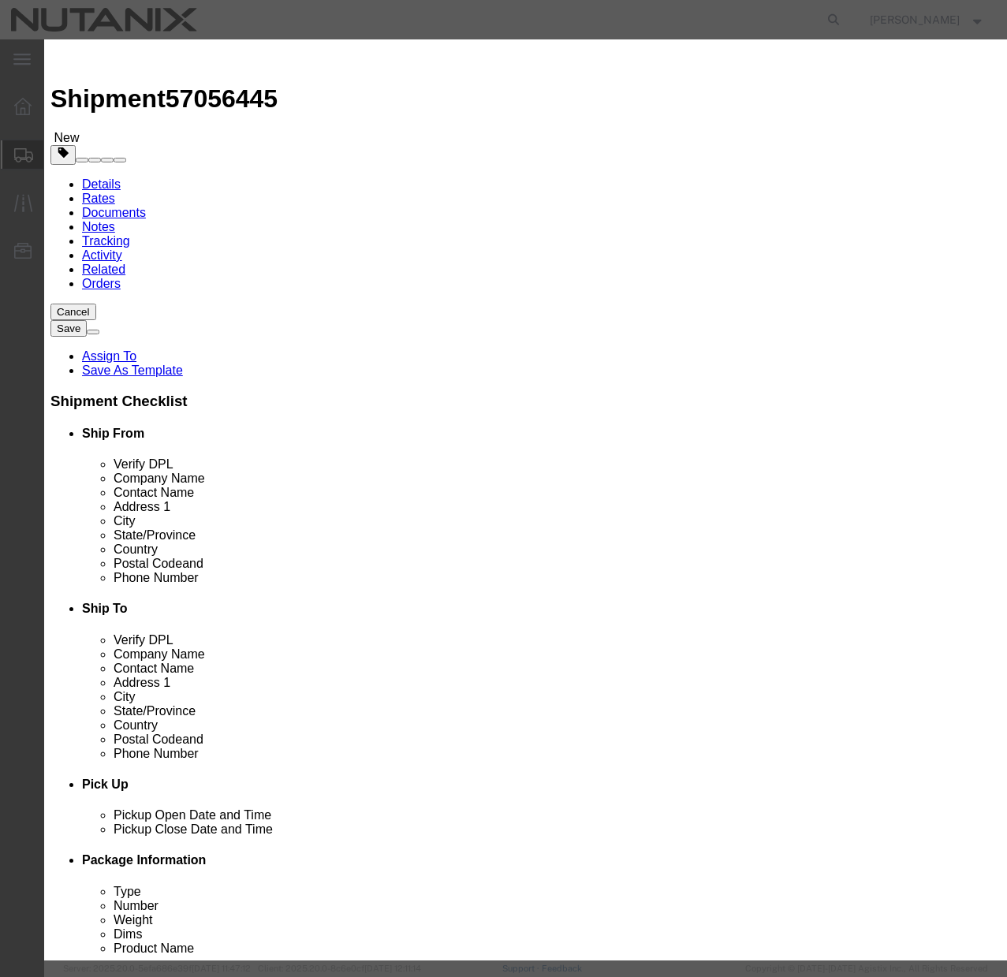
select select "CN"
click select "Select [GEOGRAPHIC_DATA] [GEOGRAPHIC_DATA] [GEOGRAPHIC_DATA] [GEOGRAPHIC_DATA] …"
click button "Save & Close"
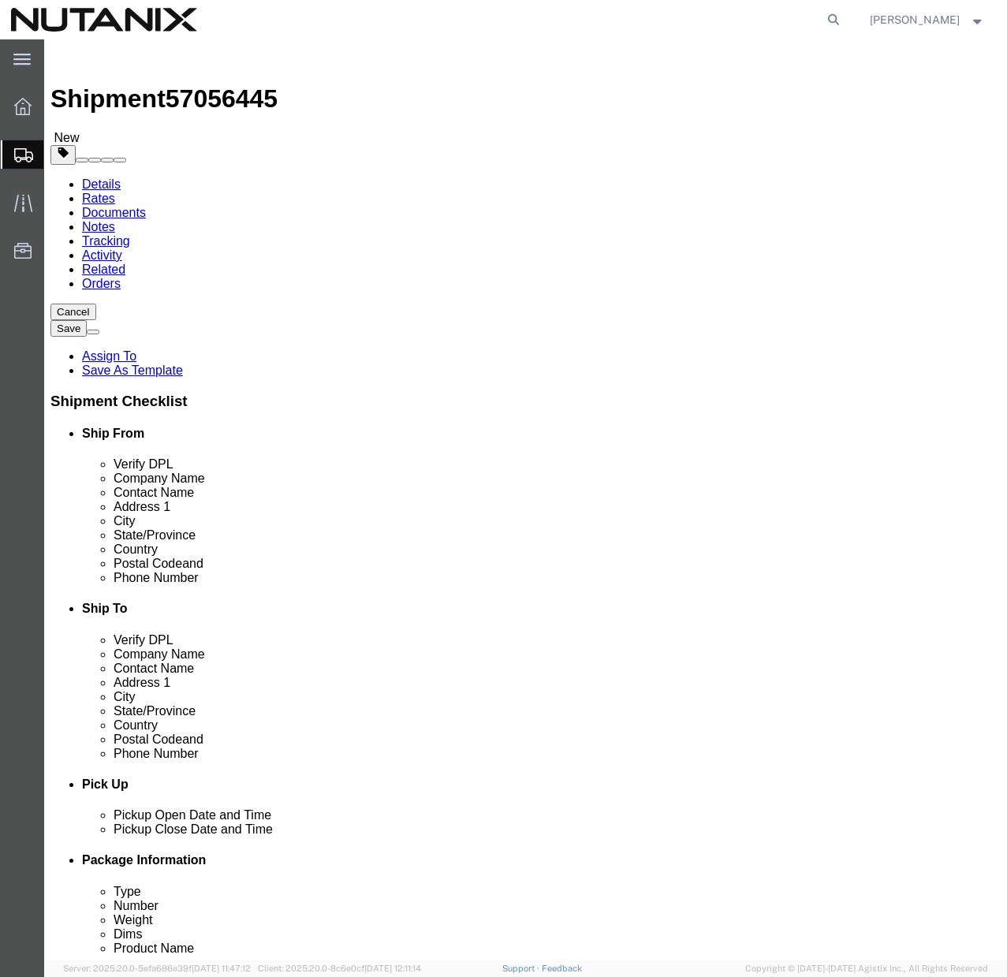
click link "Add Content"
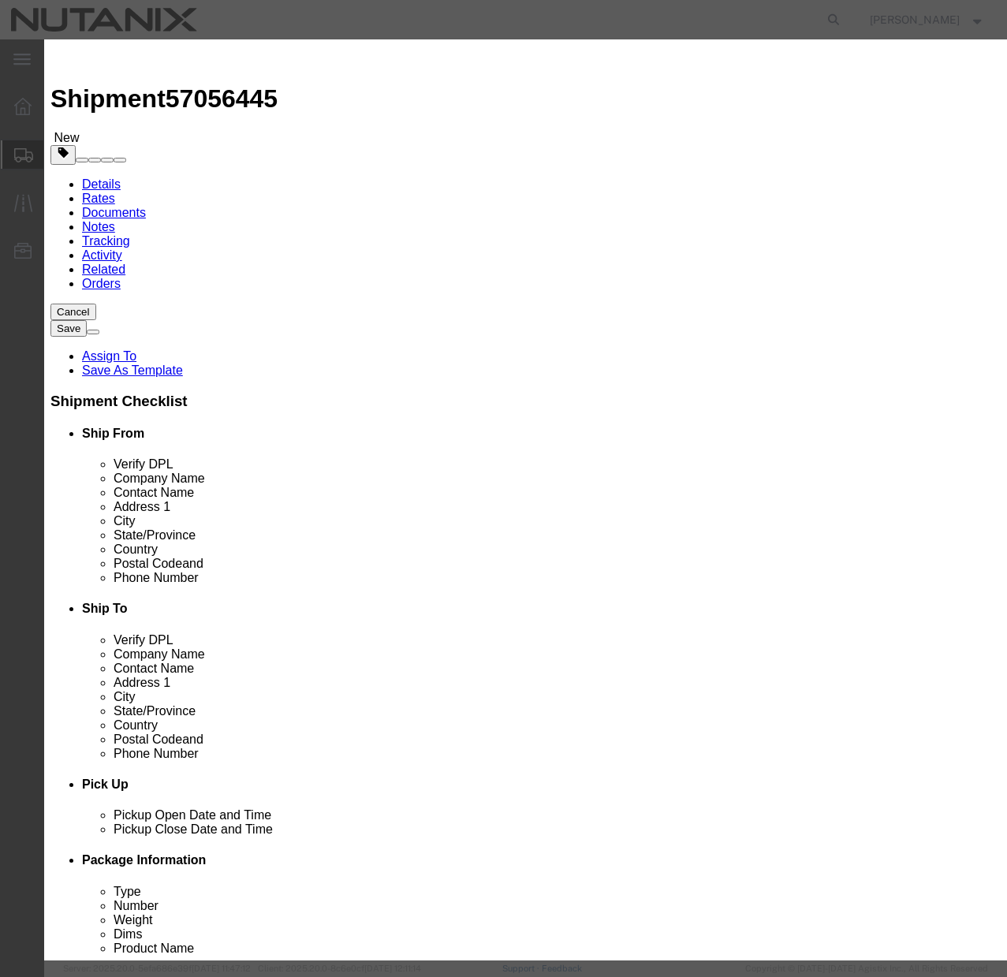
click input "text"
type input "Logitech Zone 305 wireless headset"
click input "0"
click input "text"
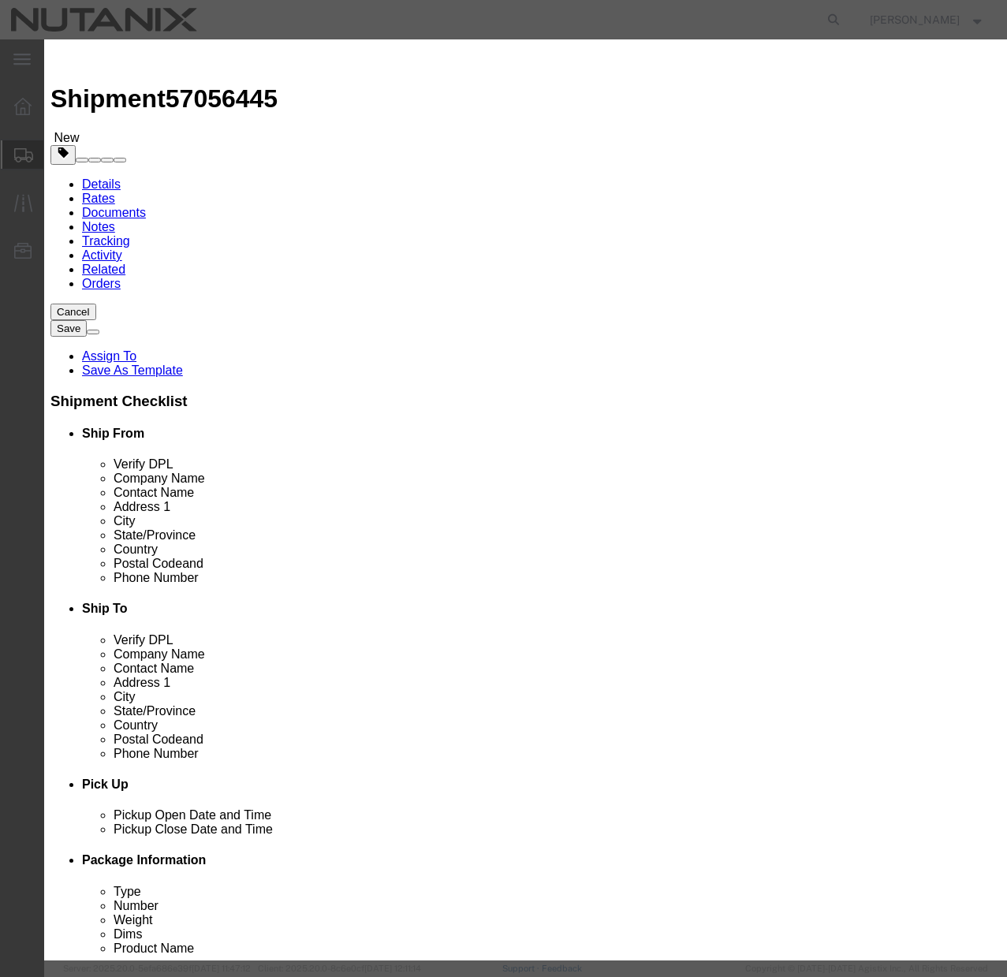
drag, startPoint x: 230, startPoint y: 142, endPoint x: 225, endPoint y: 151, distance: 10.6
click input "65"
click input "text"
click input "651"
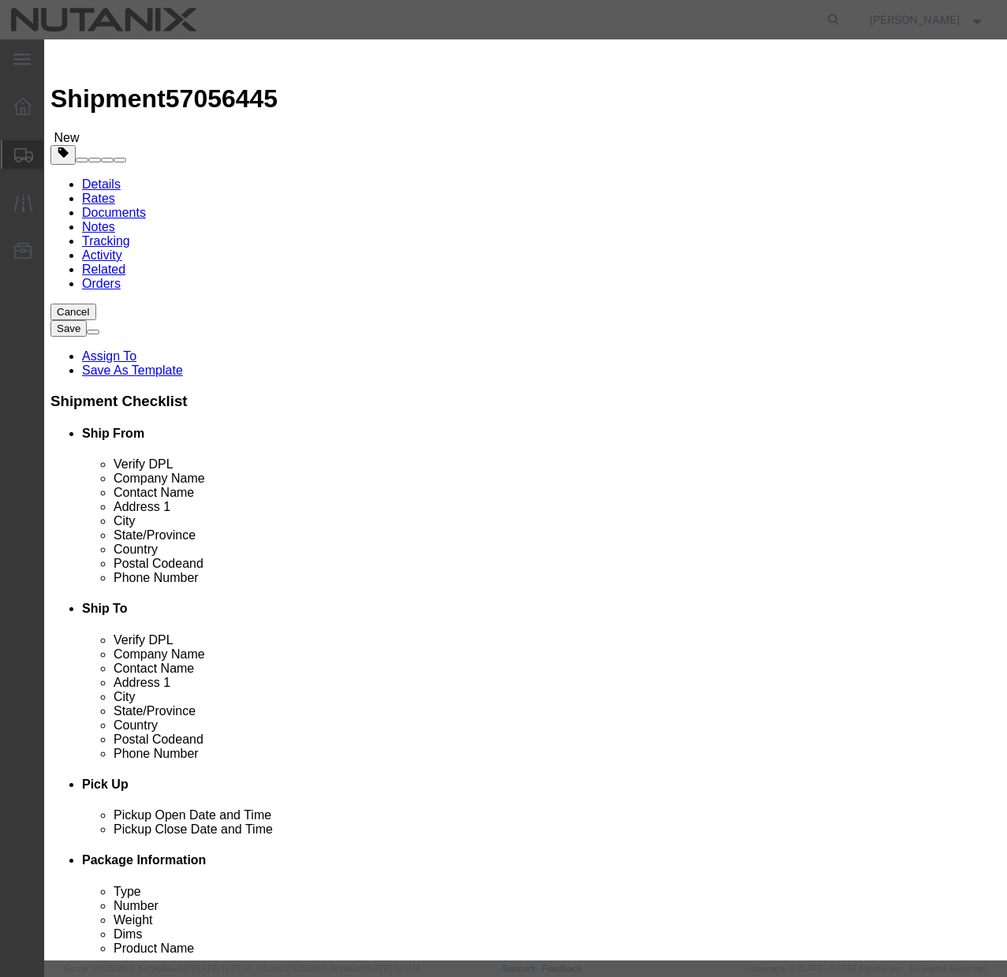
click input "651"
type input "1"
click input "text"
type input "65"
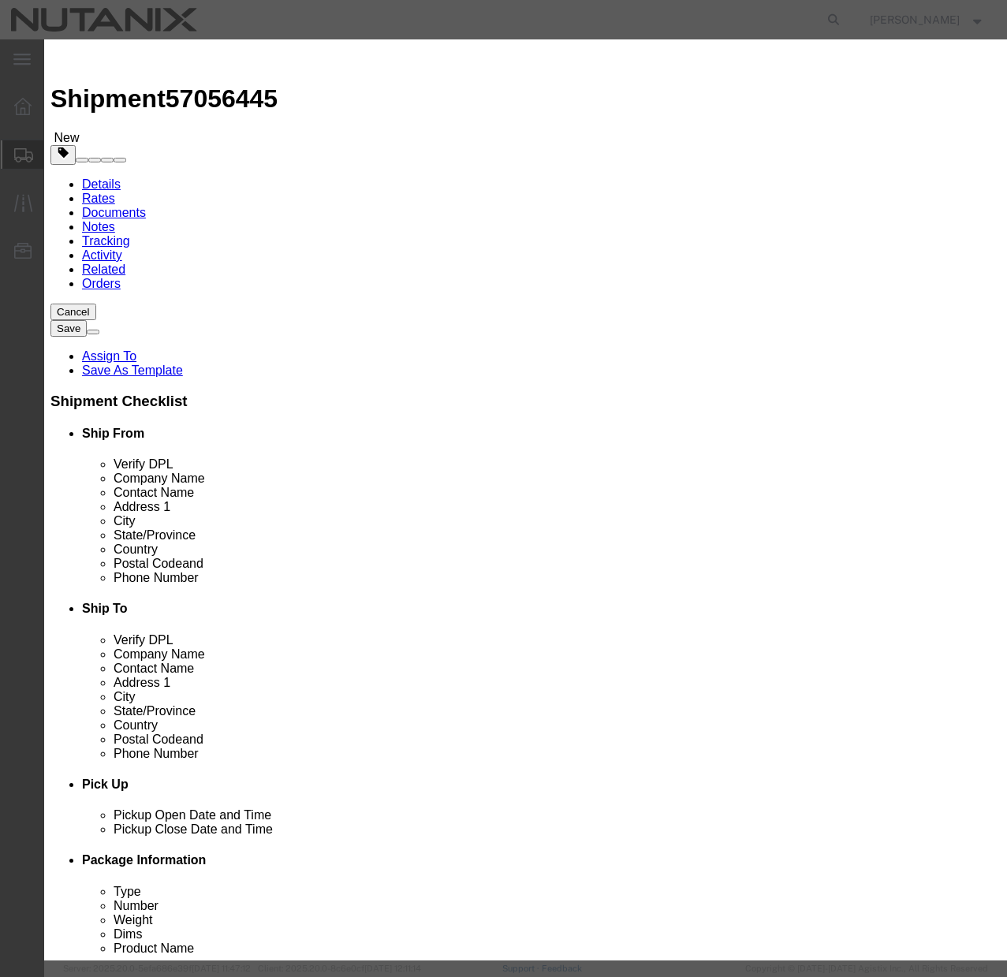
click h3 "Add content"
click select "Select [GEOGRAPHIC_DATA] [GEOGRAPHIC_DATA] [GEOGRAPHIC_DATA] [GEOGRAPHIC_DATA] …"
select select "CN"
click select "Select [GEOGRAPHIC_DATA] [GEOGRAPHIC_DATA] [GEOGRAPHIC_DATA] [GEOGRAPHIC_DATA] …"
click select "Select ATF BIS DEA EPA FDA FTR ITAR OFAC Other (OPA)"
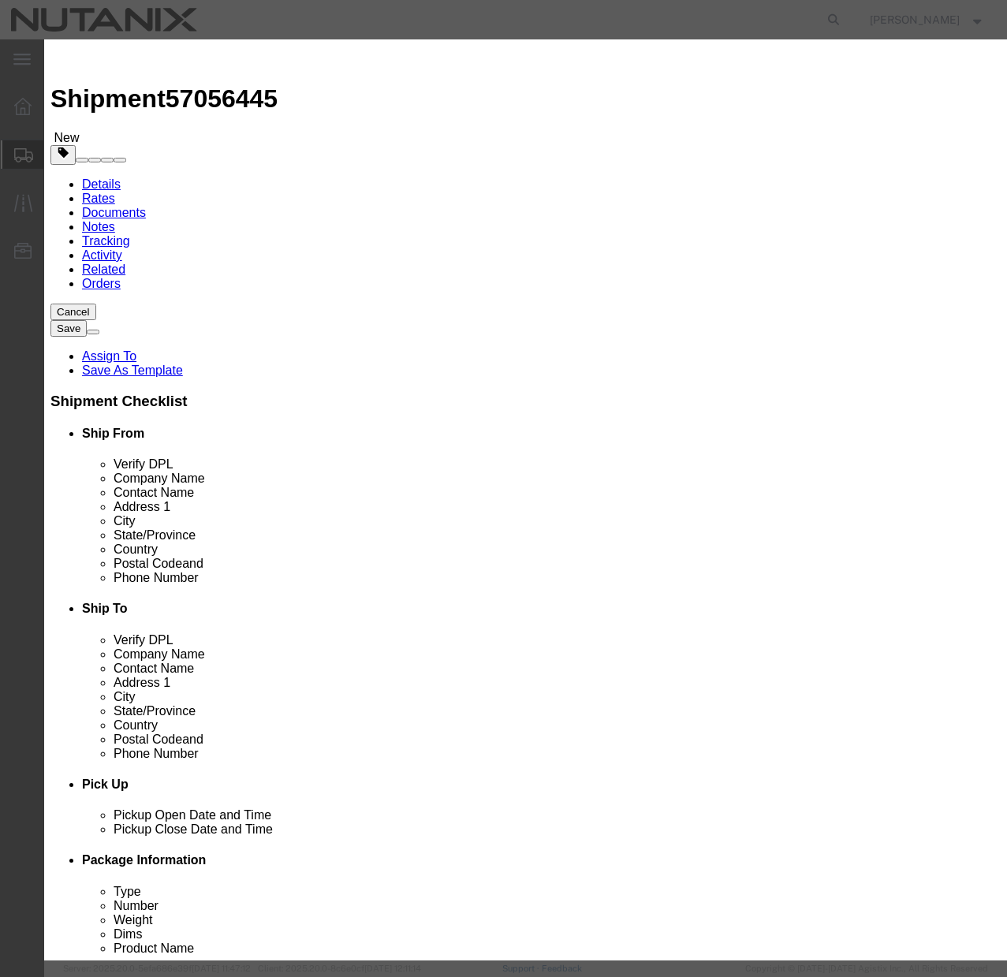
select select "FTR"
click select "Select ATF BIS DEA EPA FDA FTR ITAR OFAC Other (OPA)"
click select "Select 30.2(d)(2) 30.36 30.37(a) 30.37(f) 30.37(g) 30.37(h) 30.37(i) 30.37(j) 3…"
select select "30.37(f)"
click select "Select 30.2(d)(2) 30.36 30.37(a) 30.37(f) 30.37(g) 30.37(h) 30.37(i) 30.37(j) 3…"
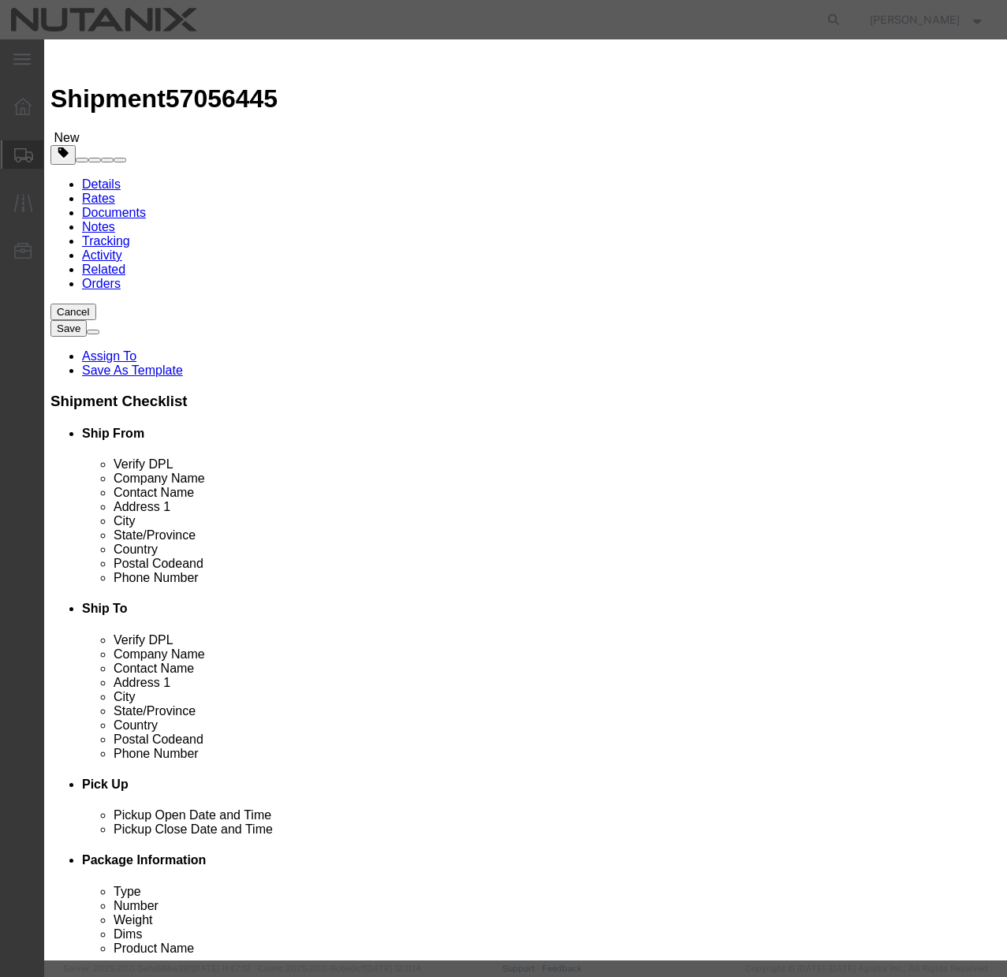
click button "Save & Close"
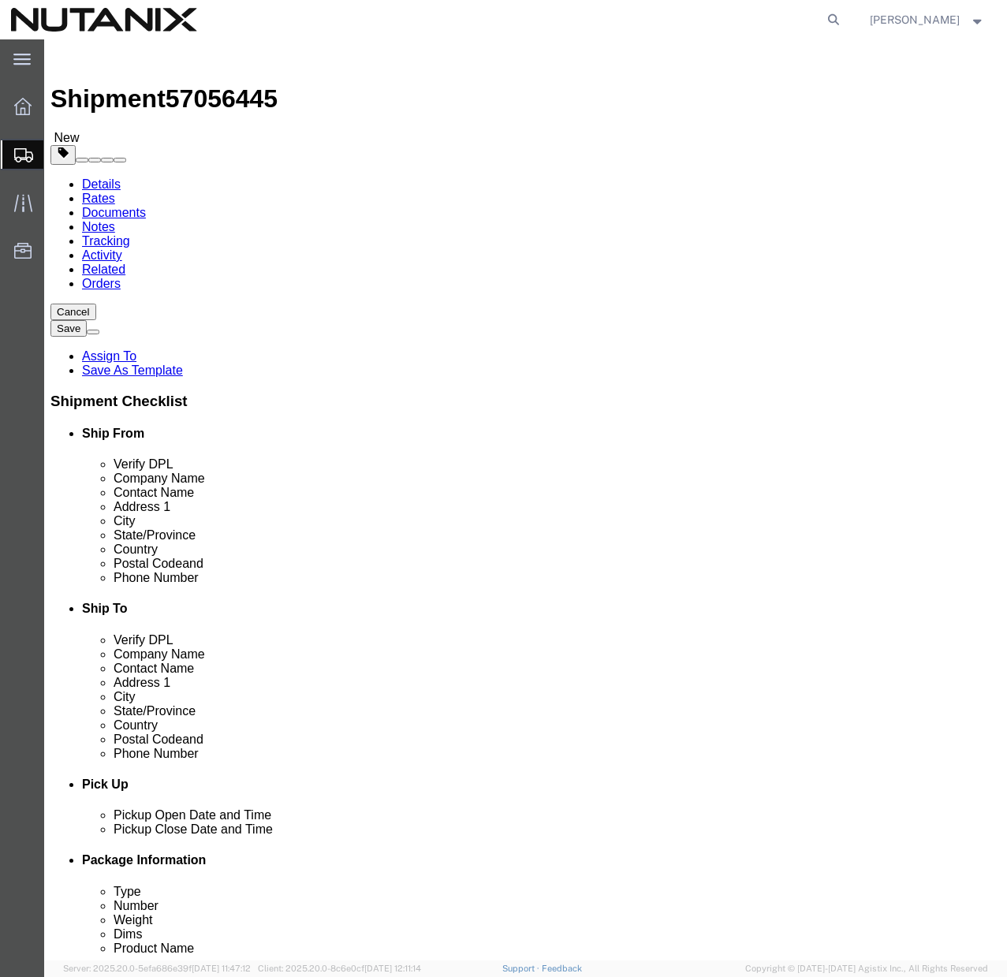
click link "Add Content"
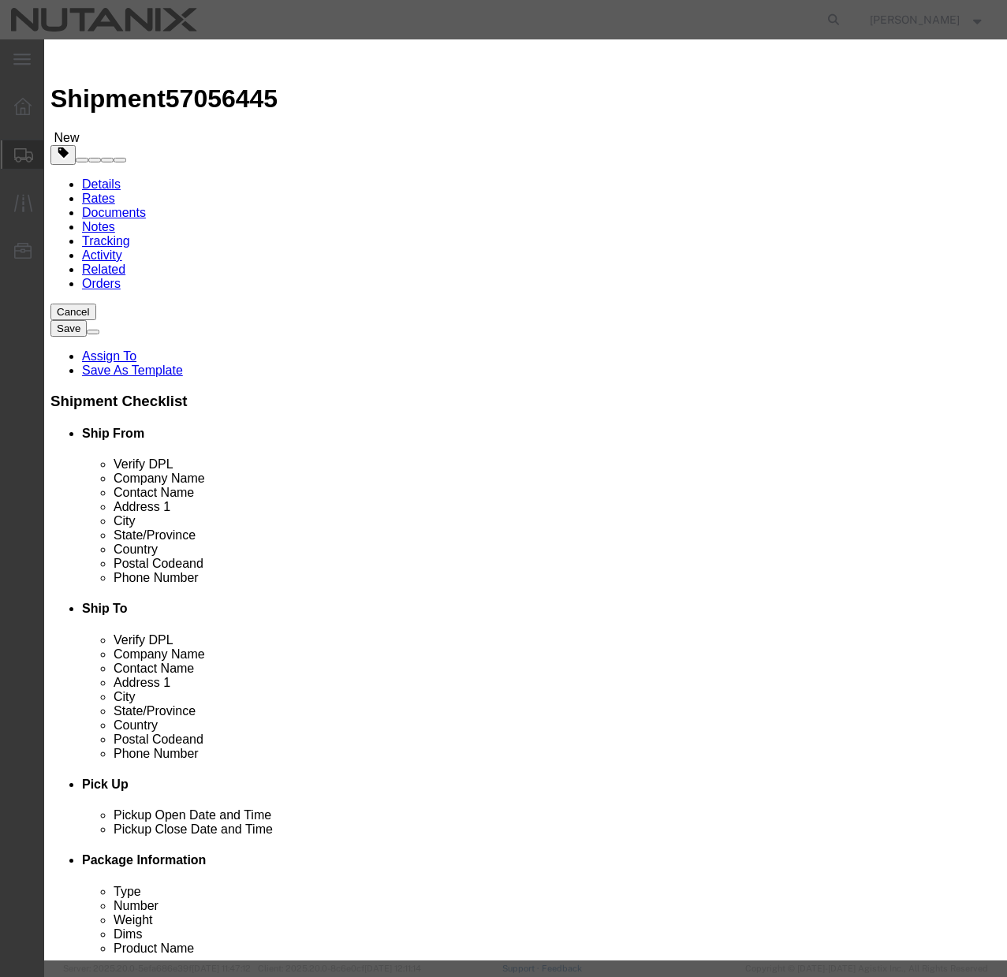
click input "text"
type input "Startech Multiport adaptor"
click input "0"
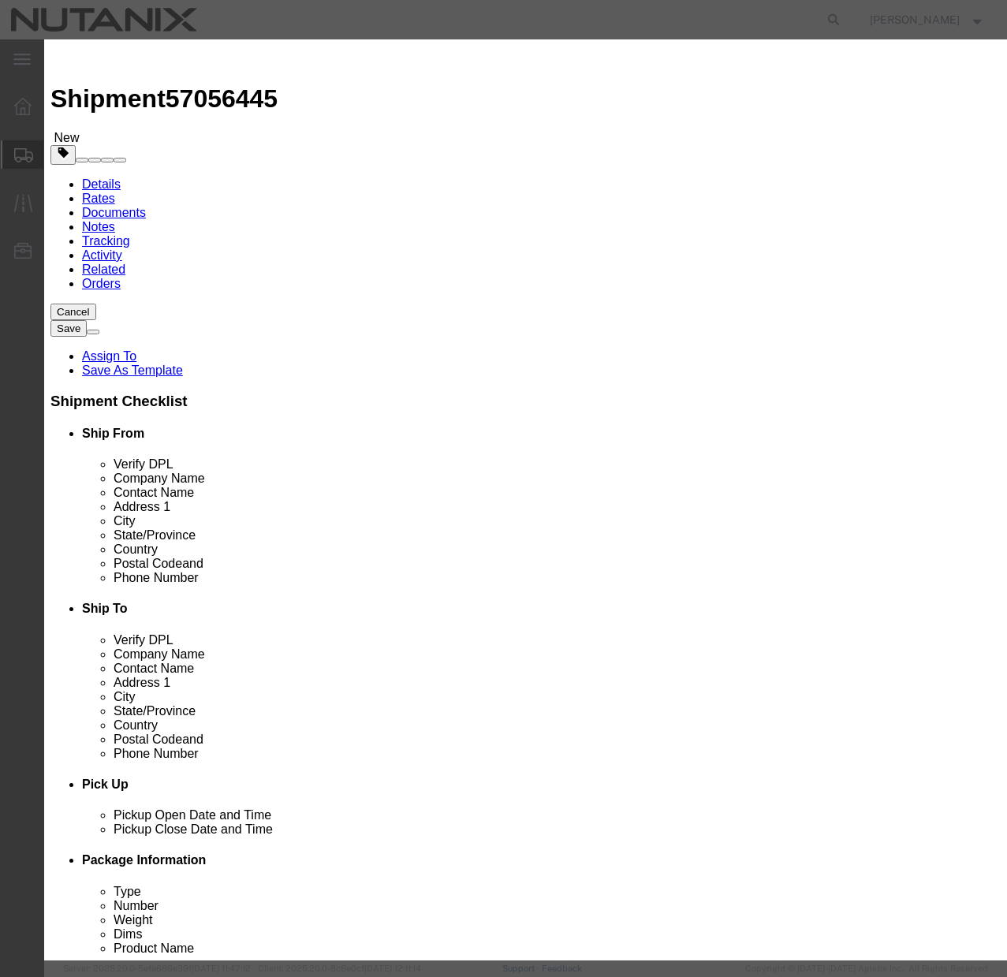
click input "0"
type input "1"
click input "text"
type input "85"
click div "Commodity library Product Name Startech Multiport adaptor Pieces 1 Select Bag B…"
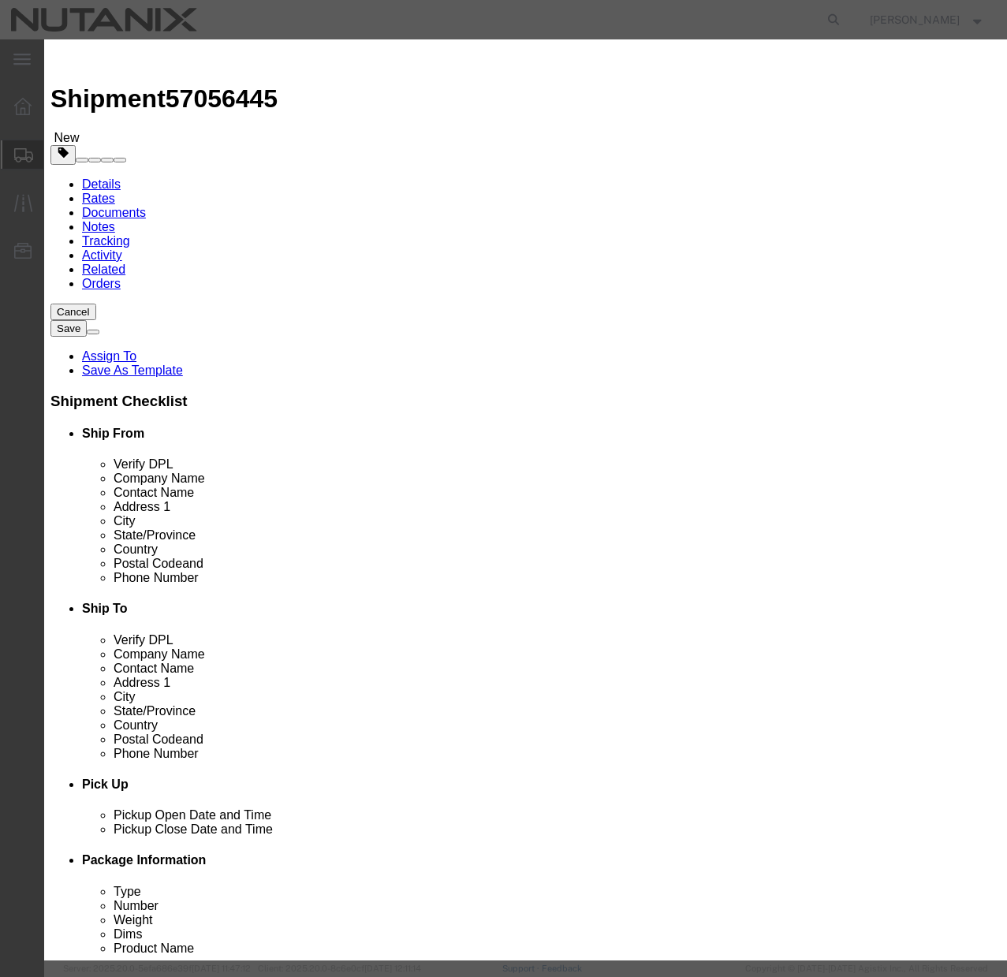
click select "Select [GEOGRAPHIC_DATA] [GEOGRAPHIC_DATA] [GEOGRAPHIC_DATA] [GEOGRAPHIC_DATA] …"
select select "CN"
click select "Select [GEOGRAPHIC_DATA] [GEOGRAPHIC_DATA] [GEOGRAPHIC_DATA] [GEOGRAPHIC_DATA] …"
click select "Select ATF BIS DEA EPA FDA FTR ITAR OFAC Other (OPA)"
select select "FTR"
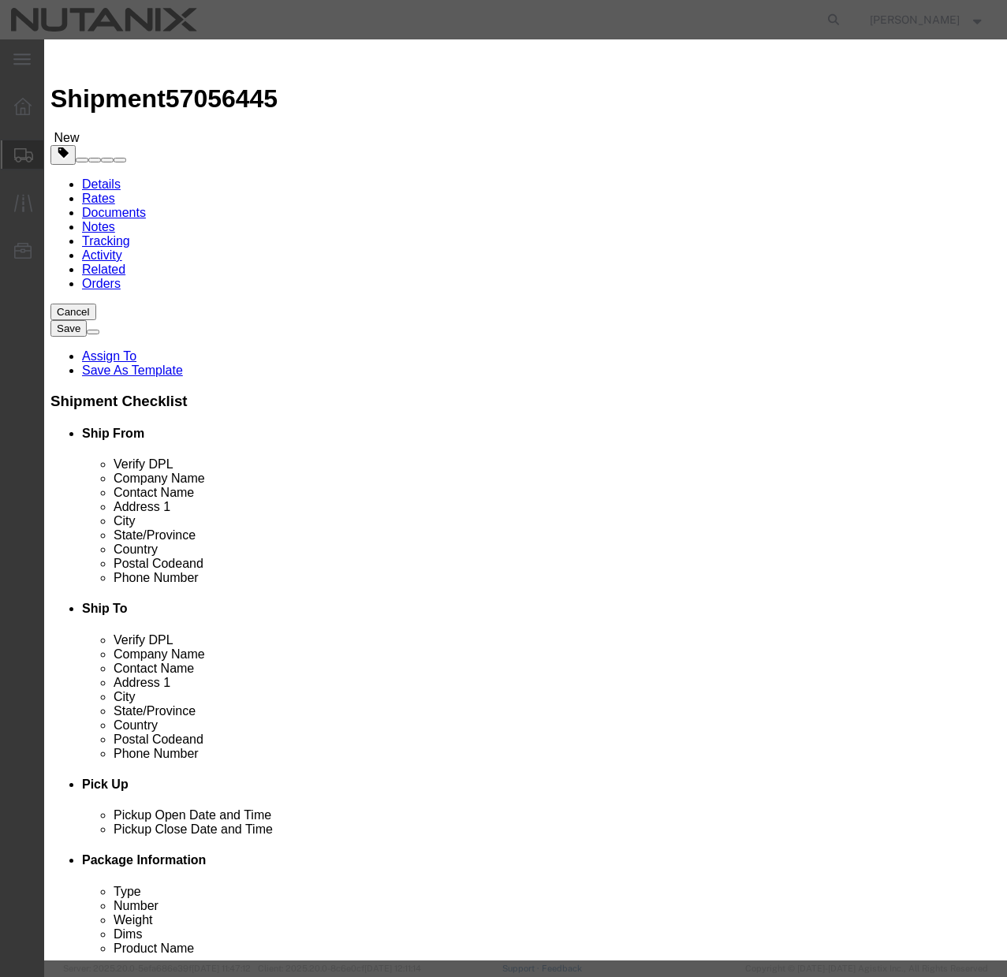
click select "Select ATF BIS DEA EPA FDA FTR ITAR OFAC Other (OPA)"
click select "Select 30.2(d)(2) 30.36 30.37(a) 30.37(f) 30.37(g) 30.37(h) 30.37(i) 30.37(j) 3…"
select select "30.37(f)"
click select "Select 30.2(d)(2) 30.36 30.37(a) 30.37(f) 30.37(g) 30.37(h) 30.37(i) 30.37(j) 3…"
click button "Save & Close"
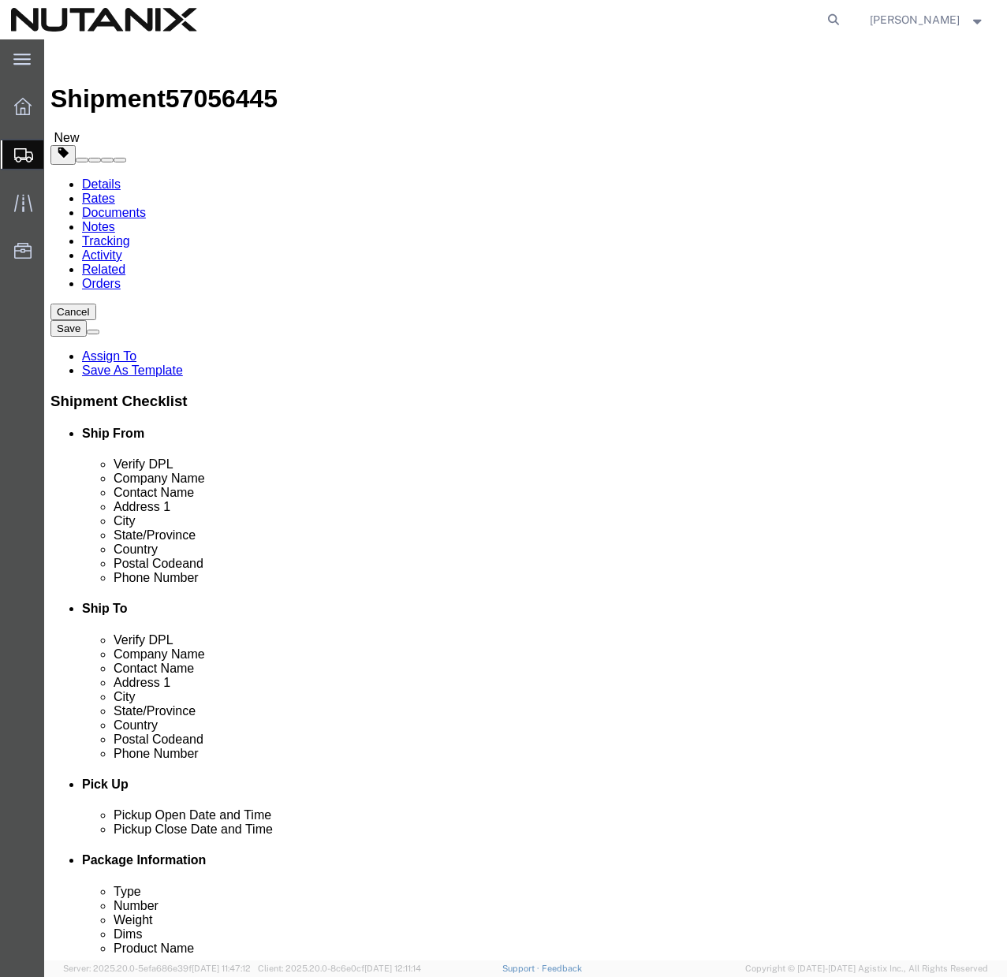
click button "Continue"
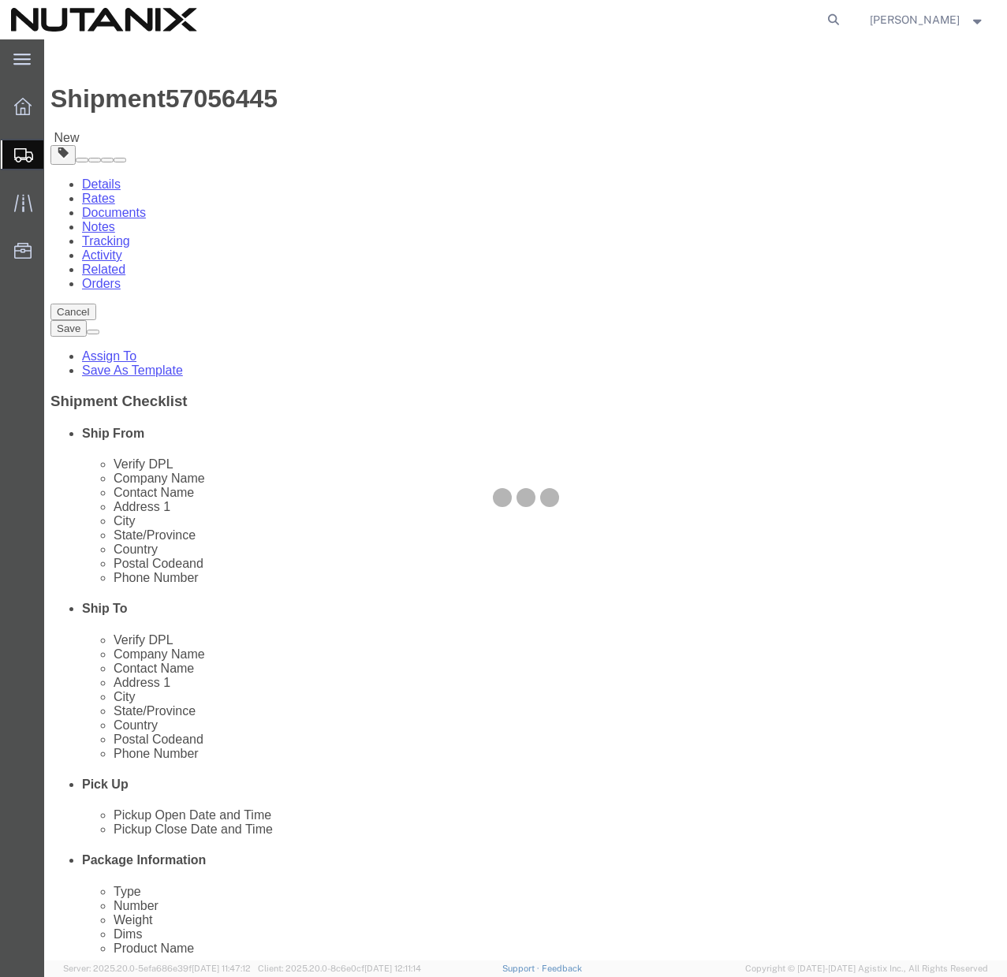
select select
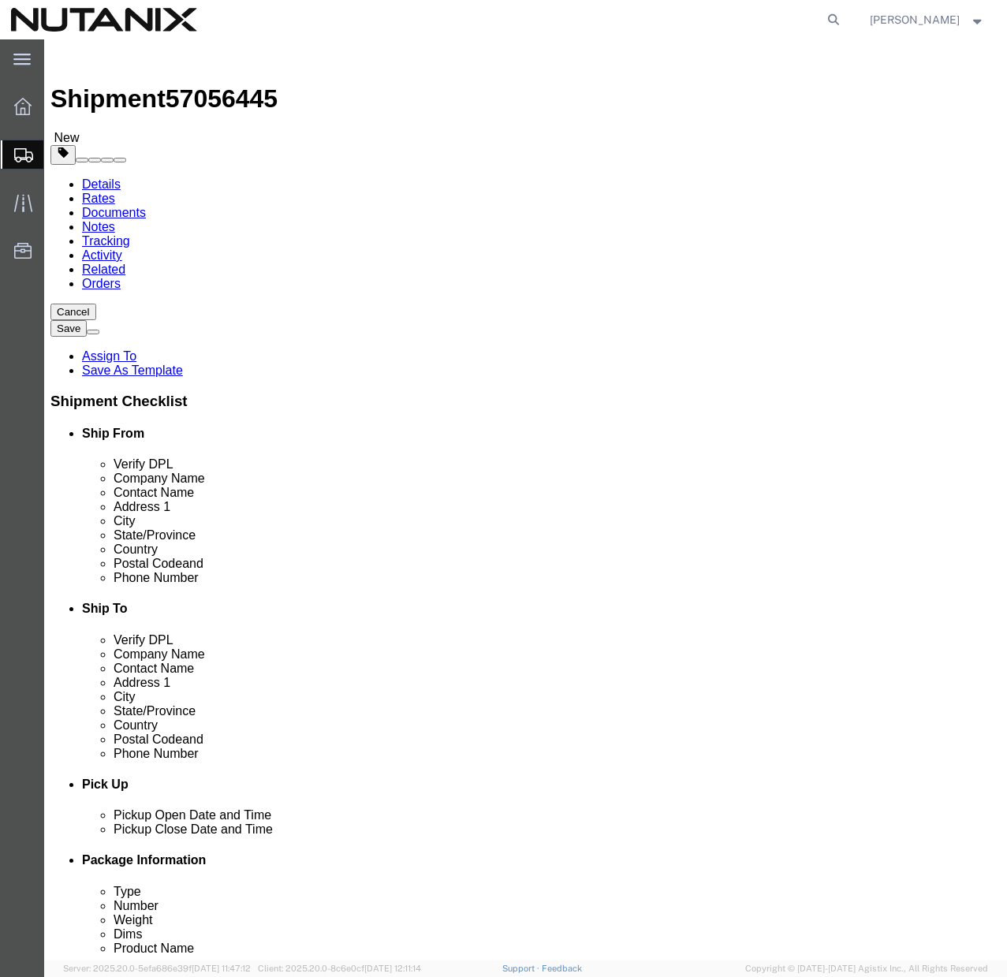
click select "Select Adult Signature Required Direct Signature Required No Signature Required…"
select select "SignReqOnDeliveryFlag"
click select "Select Adult Signature Required Direct Signature Required No Signature Required…"
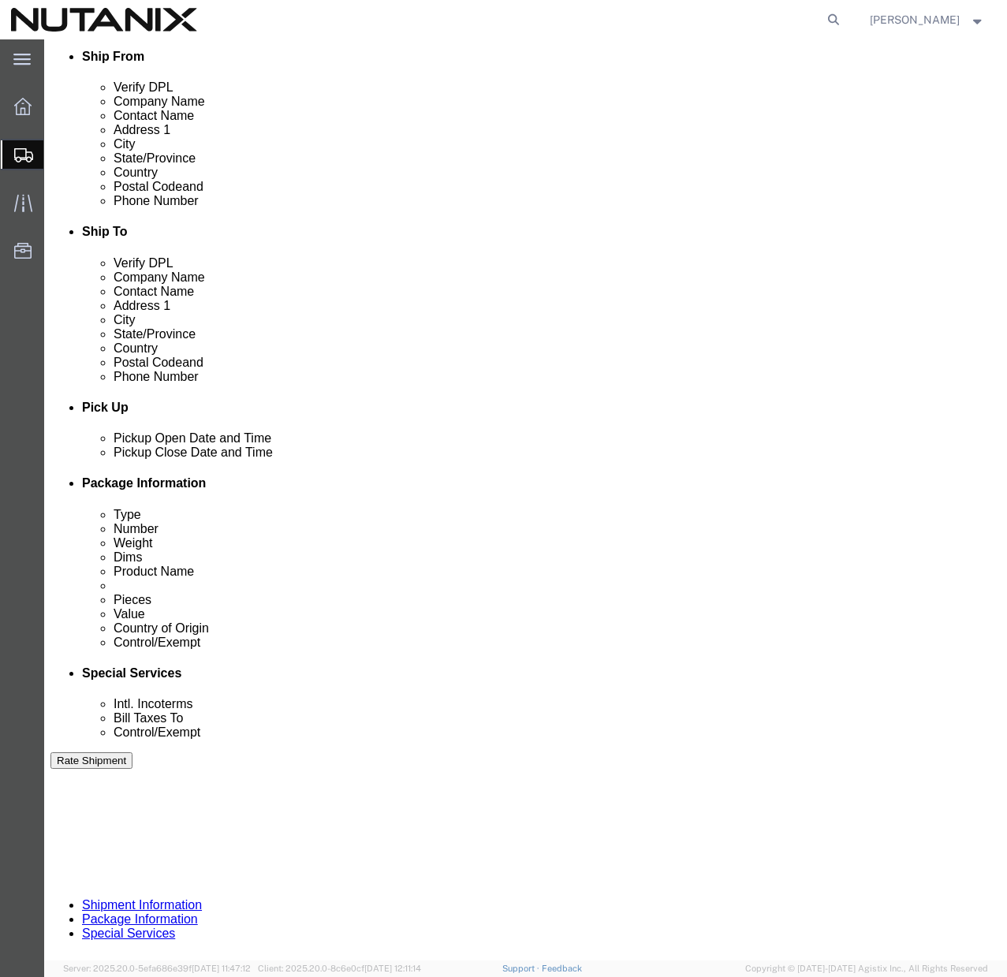
scroll to position [626, 0]
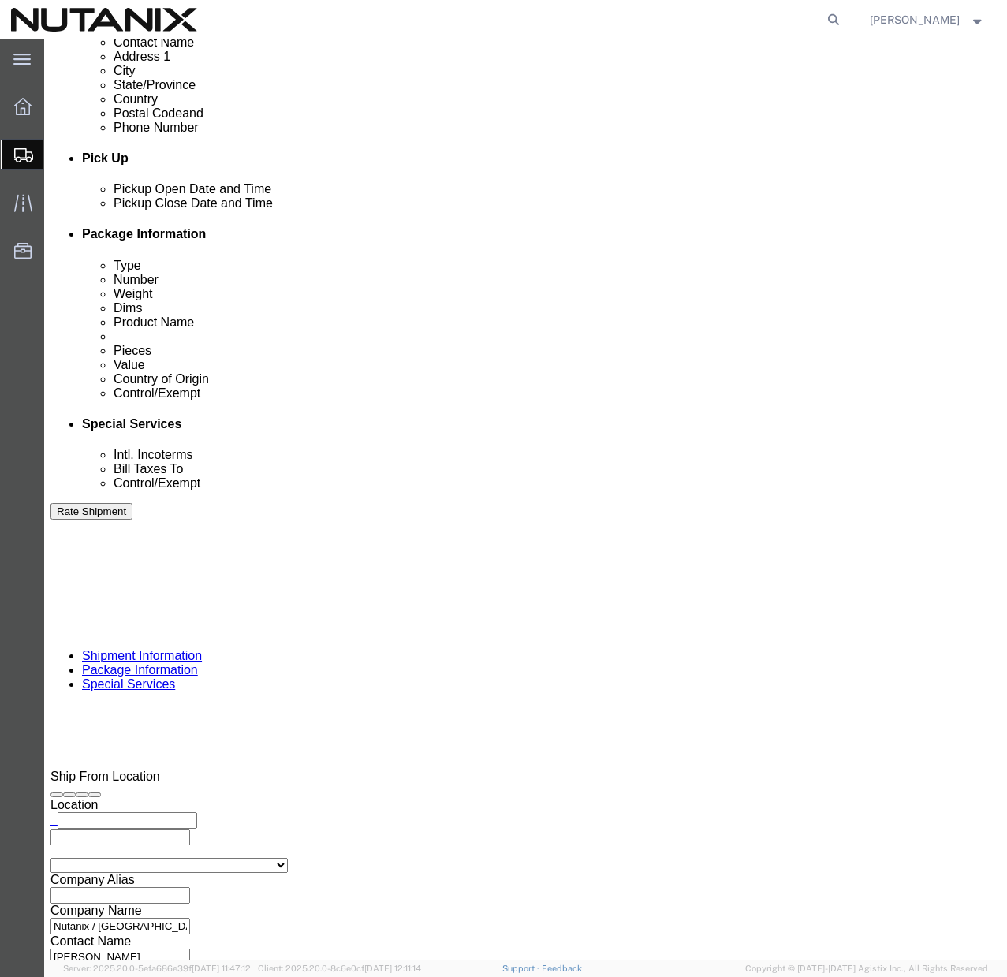
click select "Select Carriage Insurance Paid Carriage Paid To Cost and Freight Cost Insurance…"
select select "DDP"
click select "Select Carriage Insurance Paid Carriage Paid To Cost and Freight Cost Insurance…"
select select "SHIP"
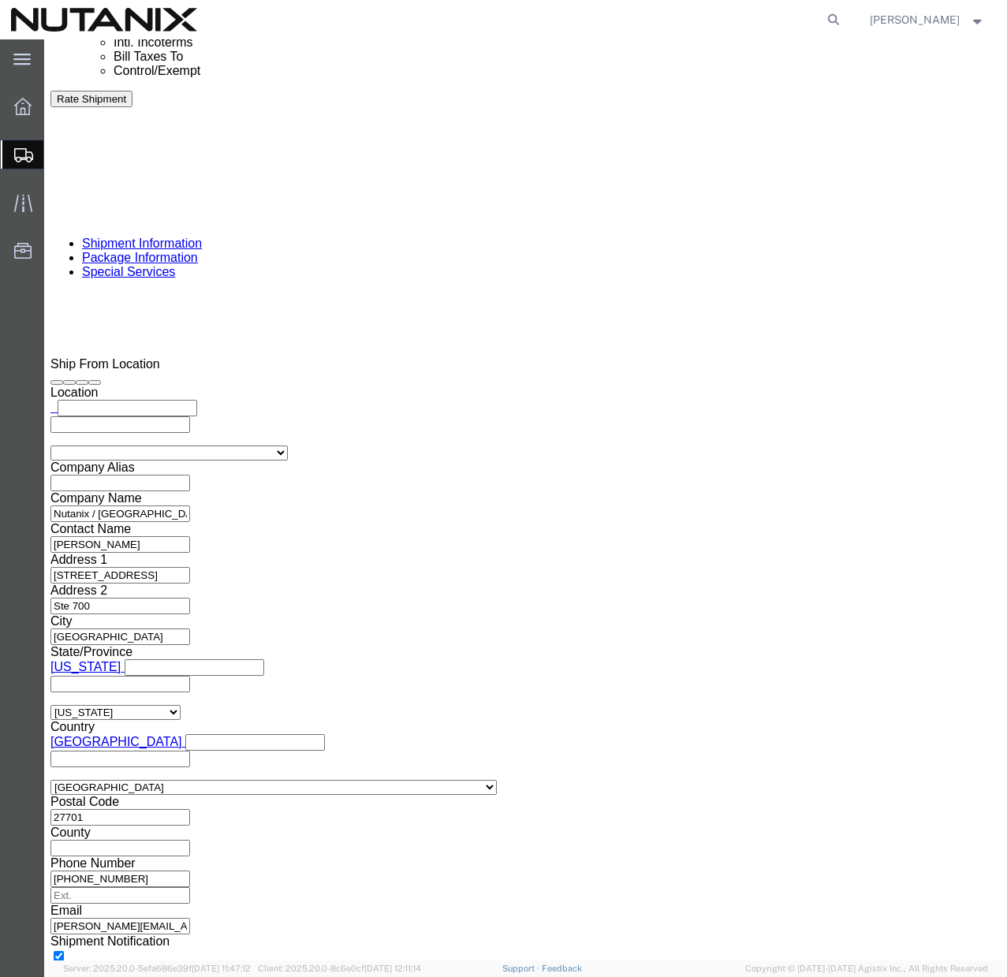
scroll to position [1039, 0]
click select "Select ATF BIS DEA EPA FDA FTR ITAR OFAC Other (OPA)"
select select "FTR"
click select "Select ATF BIS DEA EPA FDA FTR ITAR OFAC Other (OPA)"
click select "Select 30.2(d)(2) 30.36 30.37(a) 30.37(f) 30.37(g) 30.37(h) 30.37(i) 30.37(j) 3…"
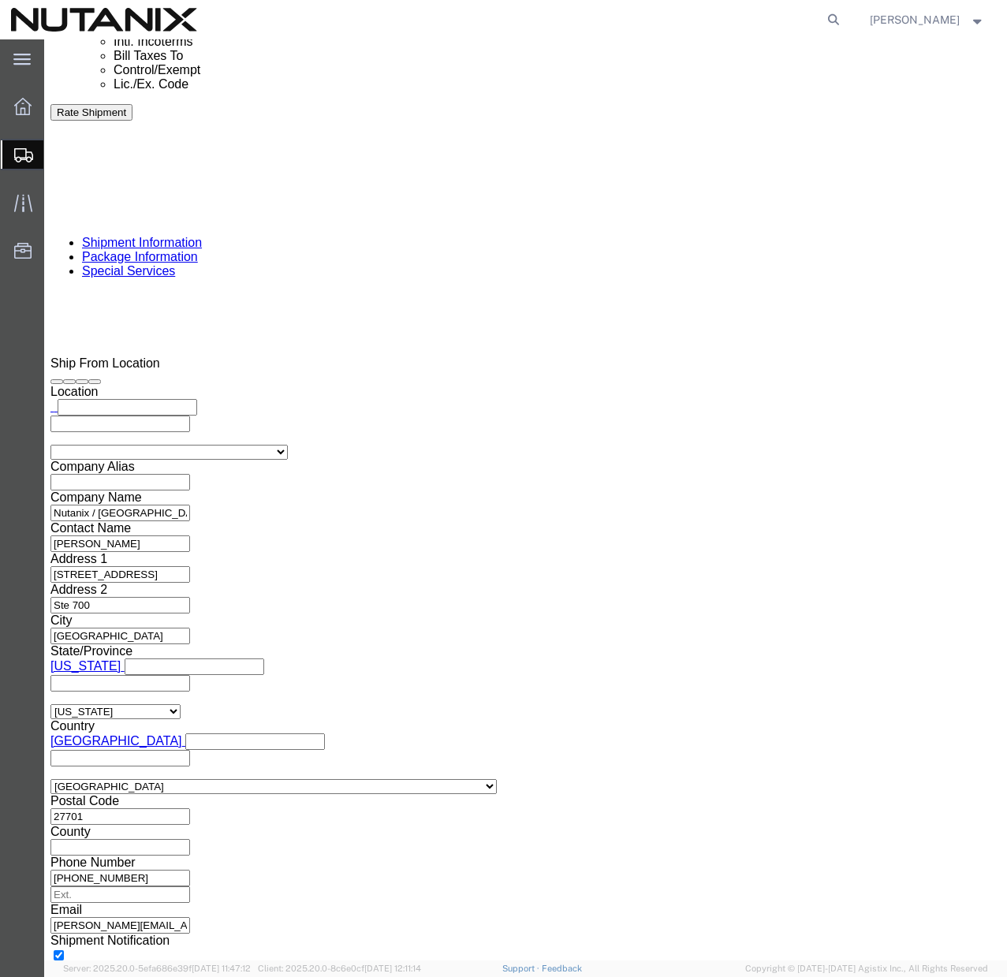
select select "30.37(f)"
click select "Select 30.2(d)(2) 30.36 30.37(a) 30.37(f) 30.37(g) 30.37(h) 30.37(i) 30.37(j) 3…"
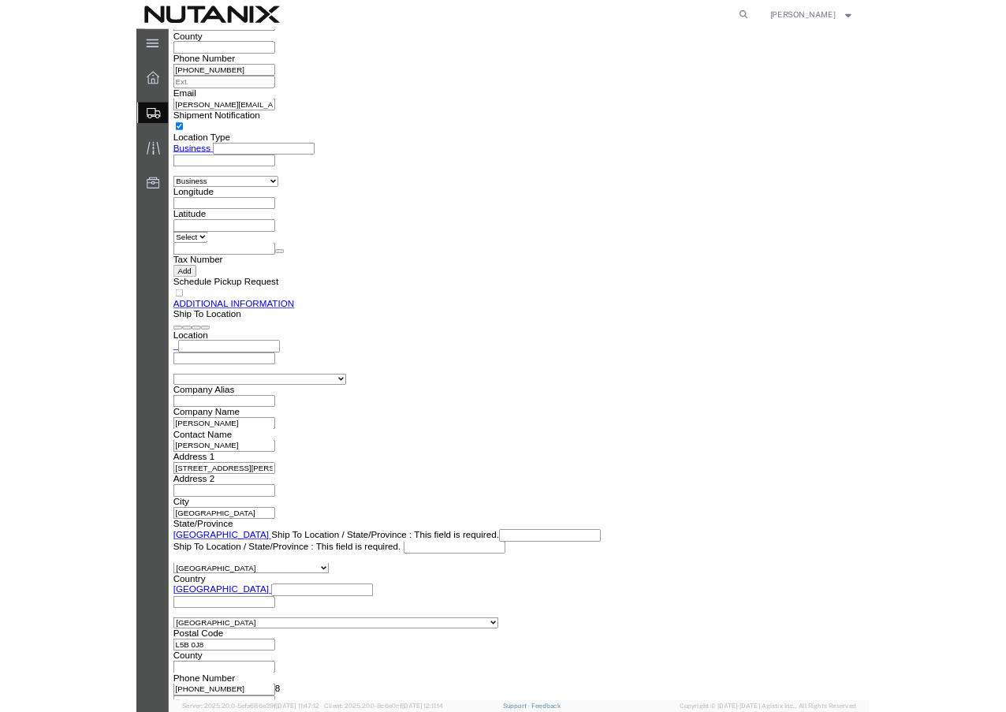
scroll to position [0, 0]
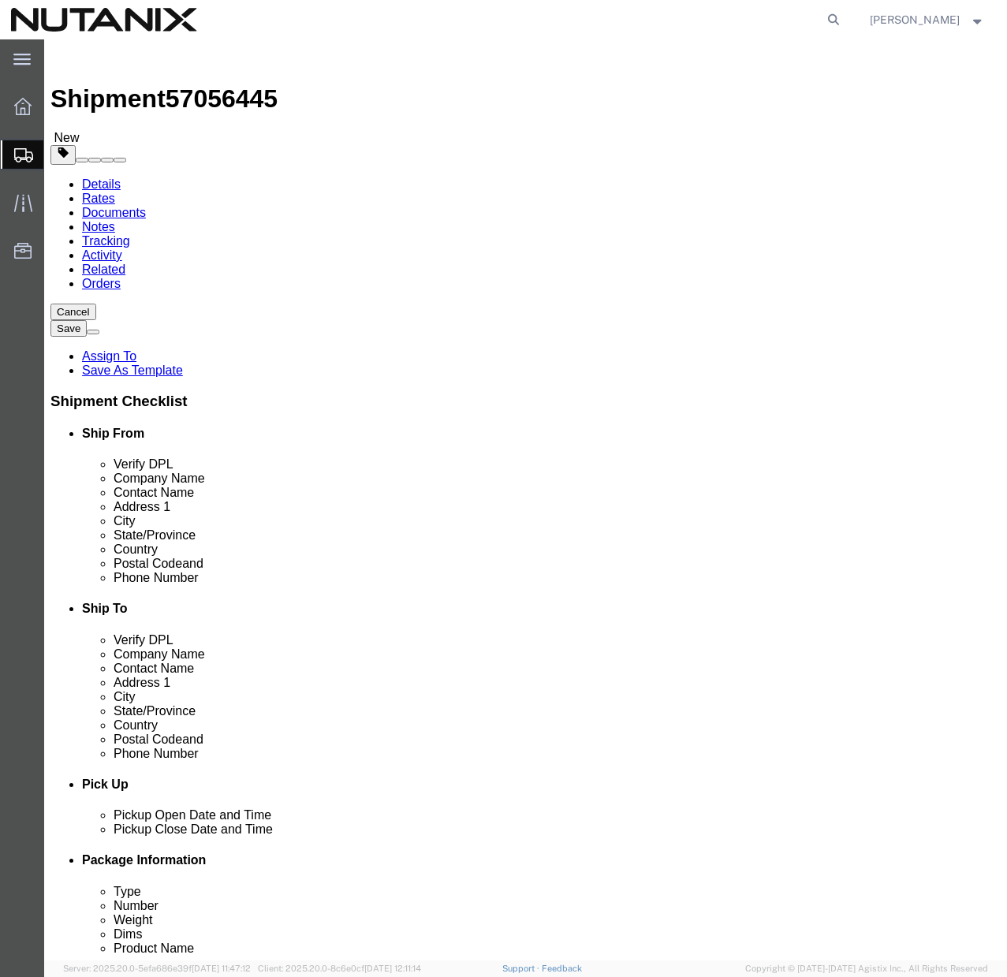
click button "Rate Shipment"
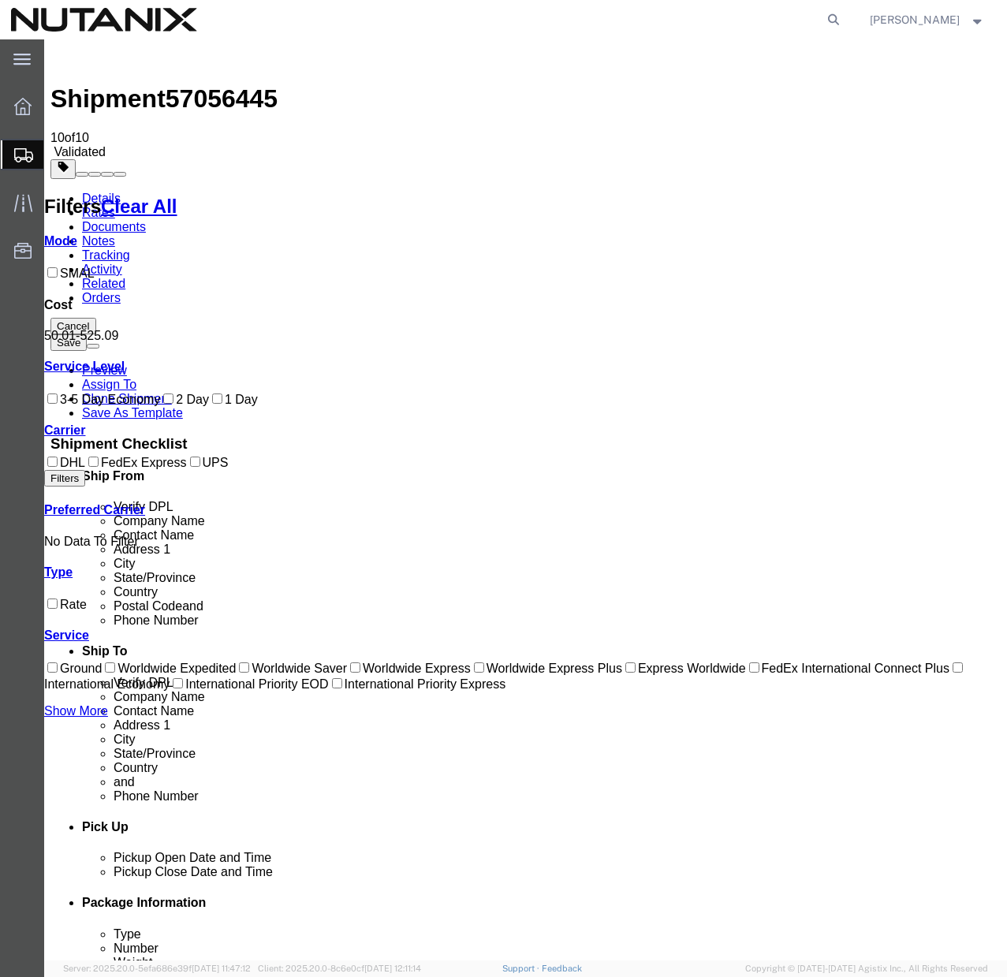
click at [146, 220] on link "Documents" at bounding box center [114, 226] width 64 height 13
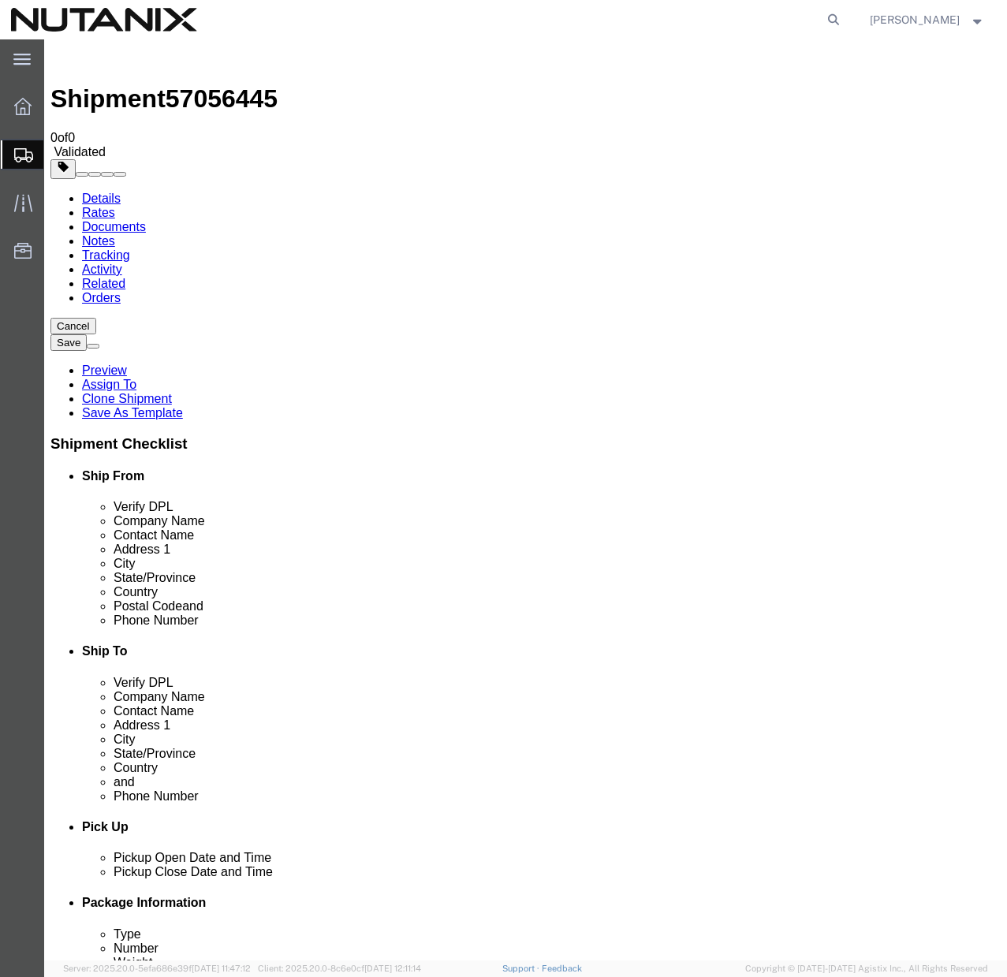
click at [108, 192] on link "Details" at bounding box center [101, 198] width 39 height 13
click icon
click select "Select Adult Signature Required Direct Signature Required No Signature Required…"
select select "AdultSignReqOnDeliveryFlag"
click select "Select Adult Signature Required Direct Signature Required No Signature Required…"
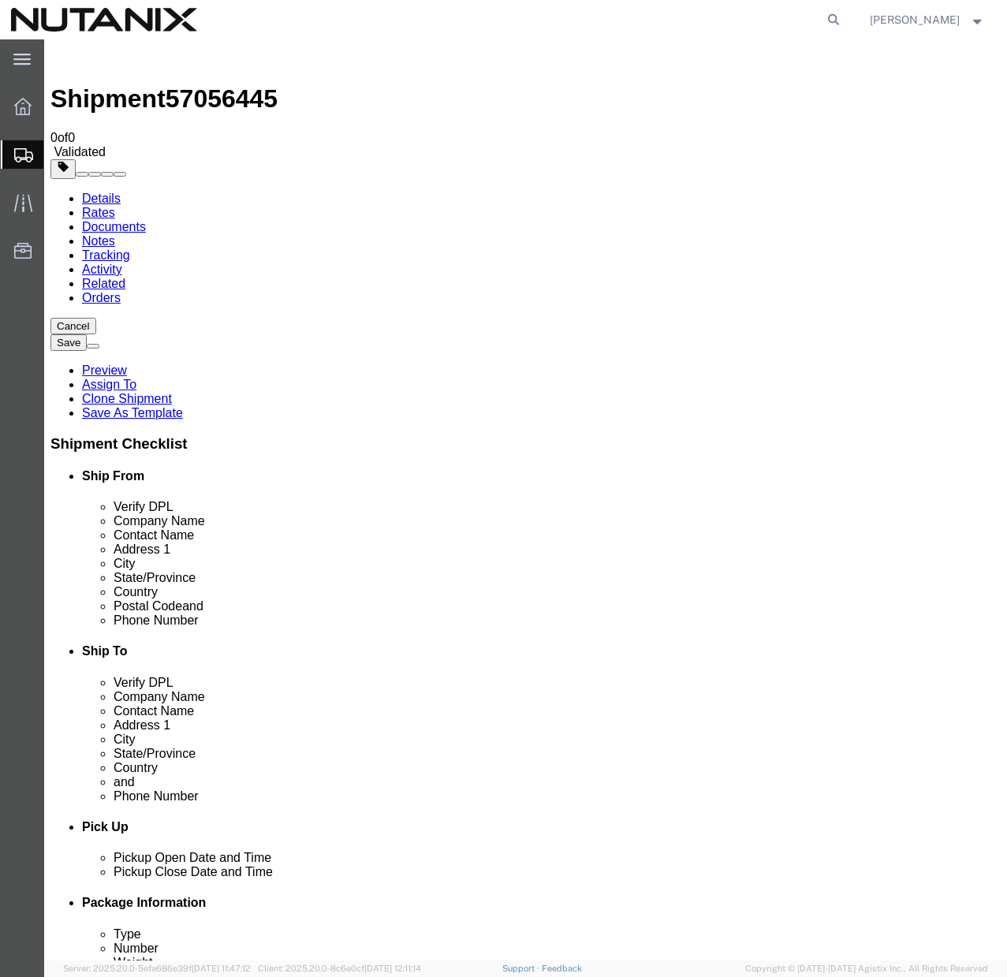
click button "Rate Shipment"
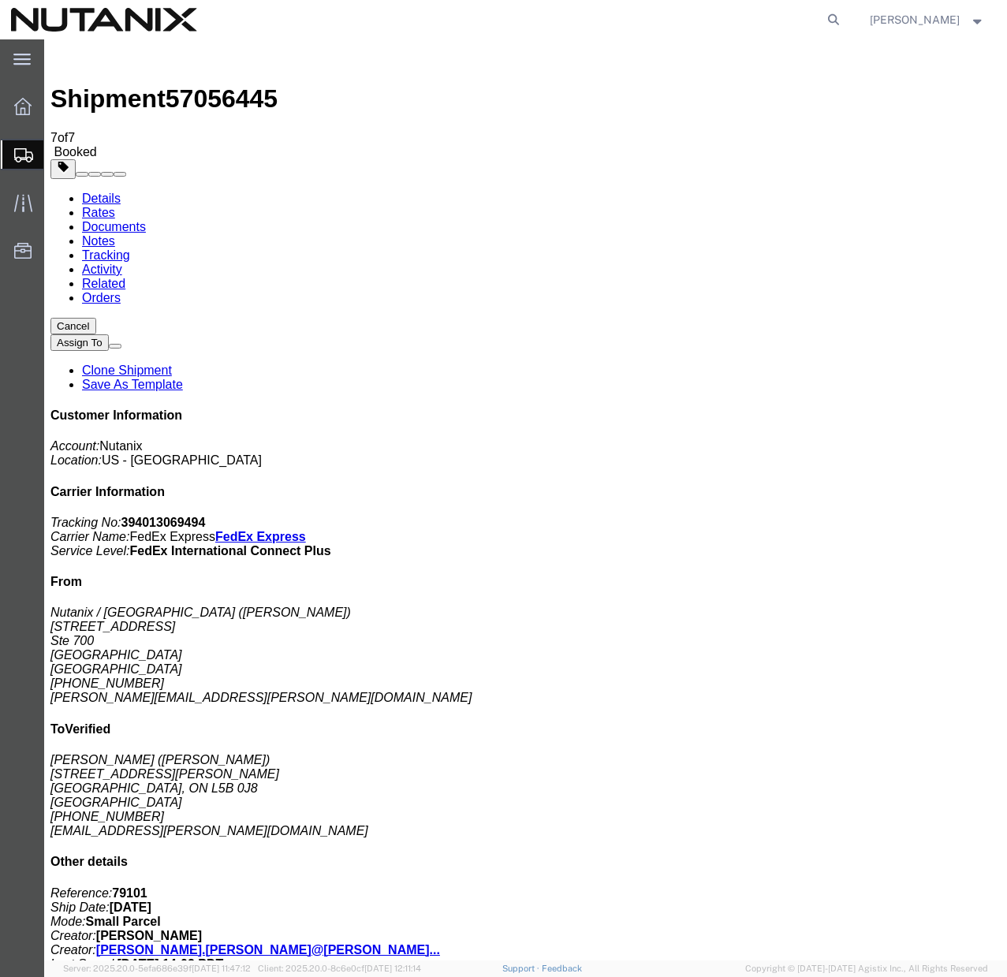
copy td "Tracking No.: 394013069494"
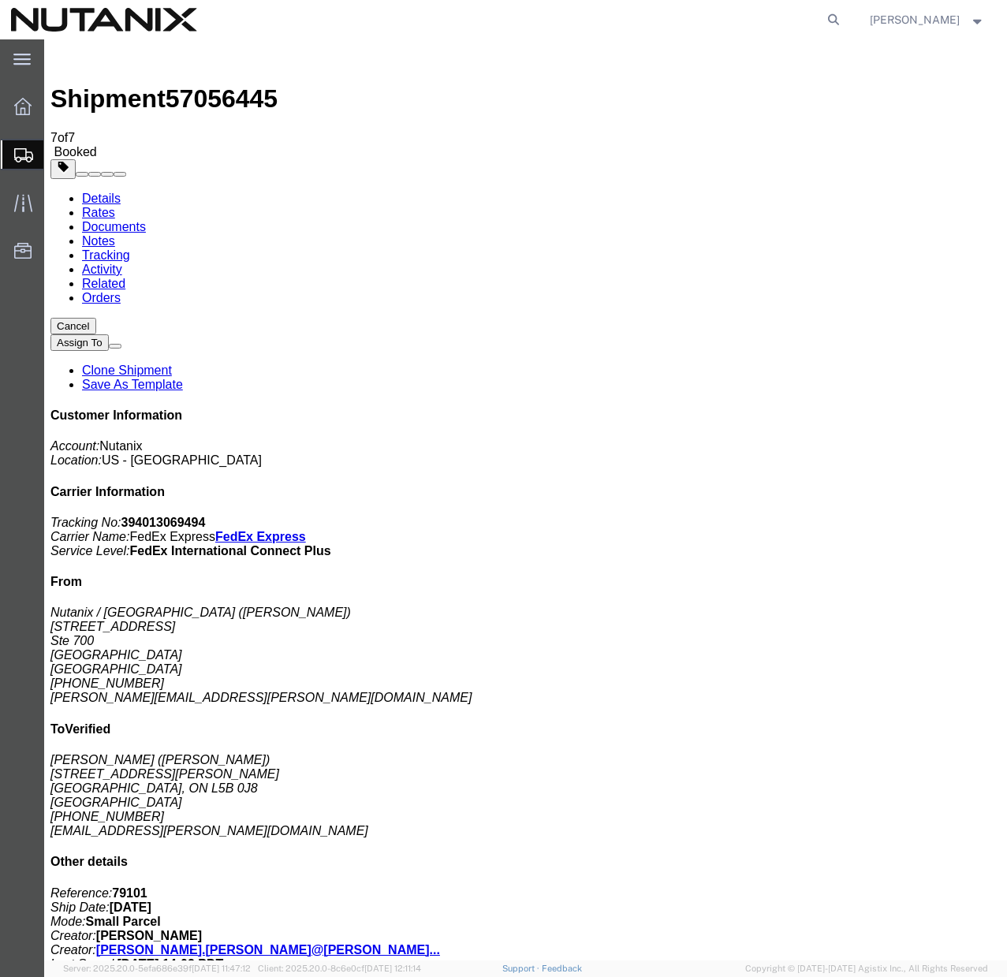
copy td "Tracking No.: 394013071196"
